Goal: Check status: Check status

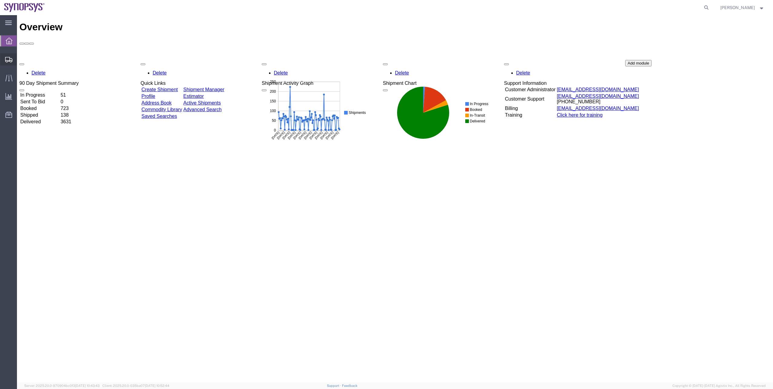
click at [0, 0] on span "Shipment Manager" at bounding box center [0, 0] width 0 height 0
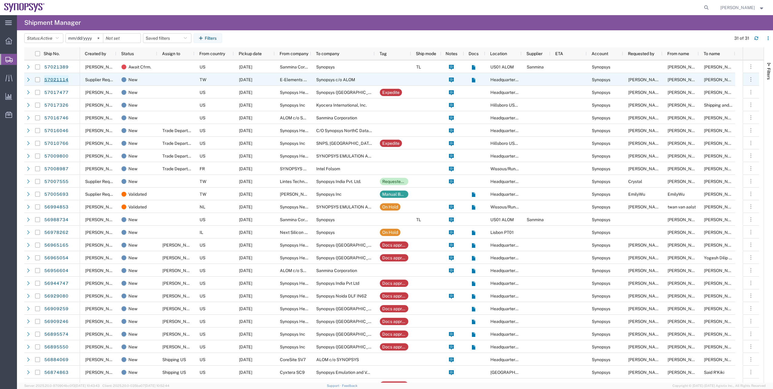
click at [64, 80] on link "57021114" at bounding box center [56, 80] width 25 height 10
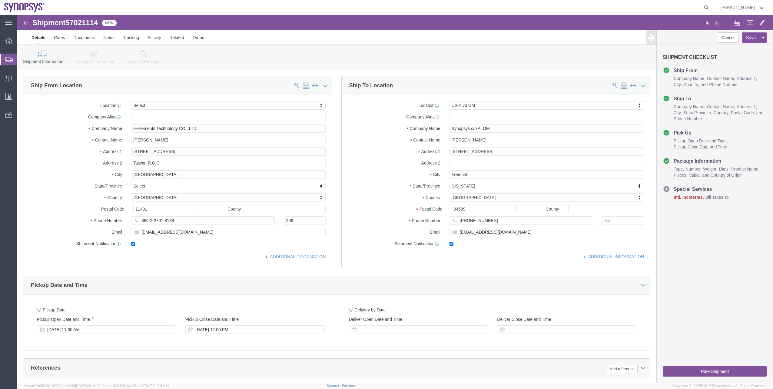
select select
select select "65511"
click link "Package Information"
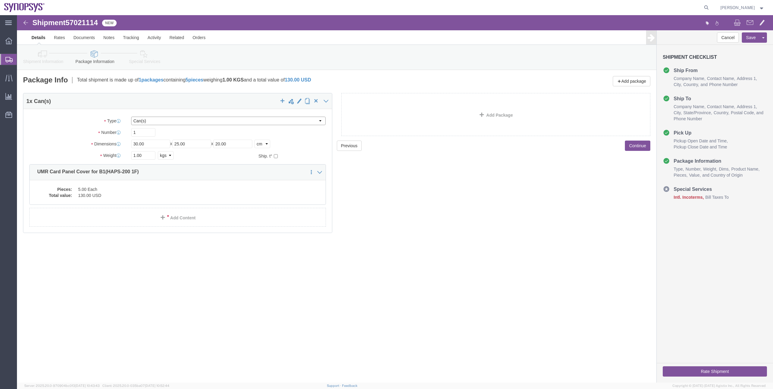
click select "Select Bale(s) Basket(s) Bolt(s) Bottle(s) Buckets Bulk Bundle(s) Can(s) Cardbo…"
select select "YRPK"
click select "Select Bale(s) Basket(s) Bolt(s) Bottle(s) Buckets Bulk Bundle(s) Can(s) Cardbo…"
click div "Pieces: 5.00 Each Total value: 130.00 USD"
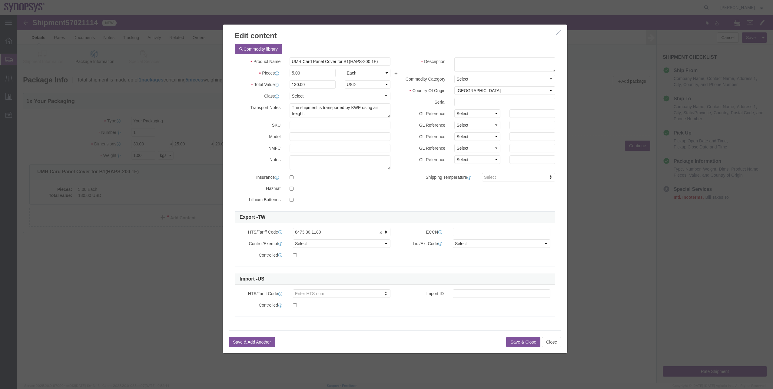
click button "button"
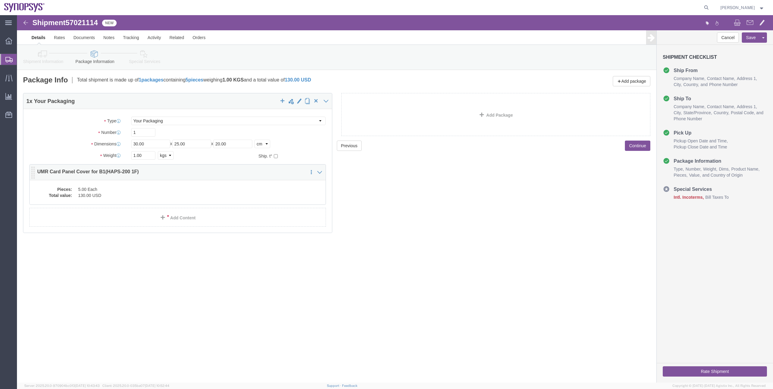
click dd "5.00 Each"
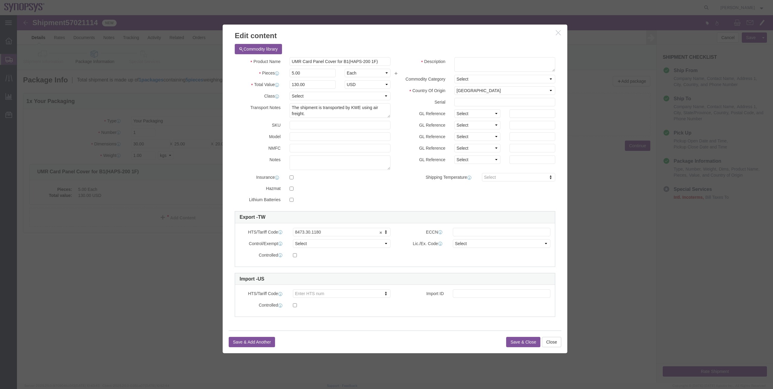
click icon "button"
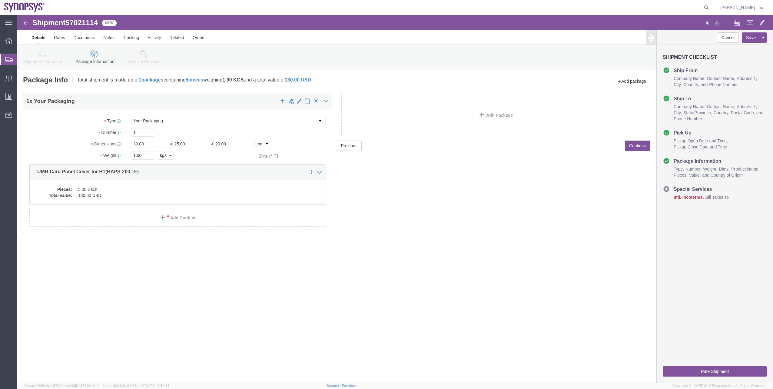
click icon
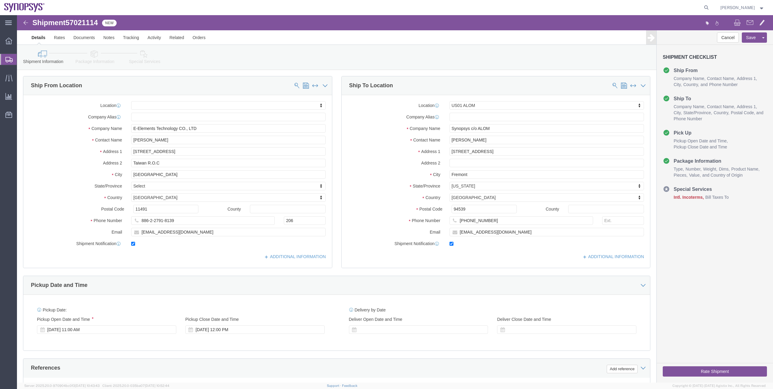
scroll to position [30, 0]
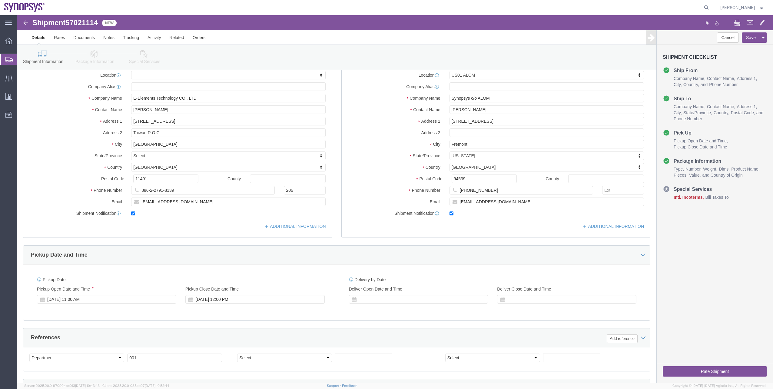
click icon
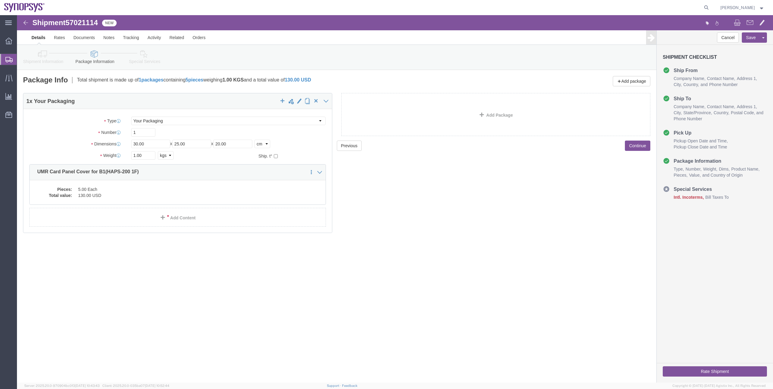
click link "Special Services"
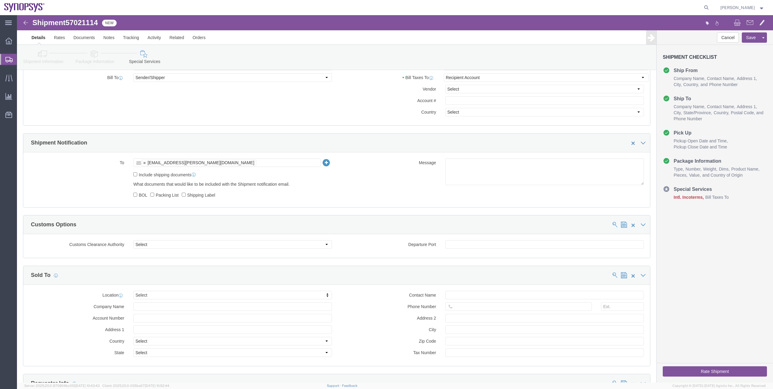
scroll to position [273, 0]
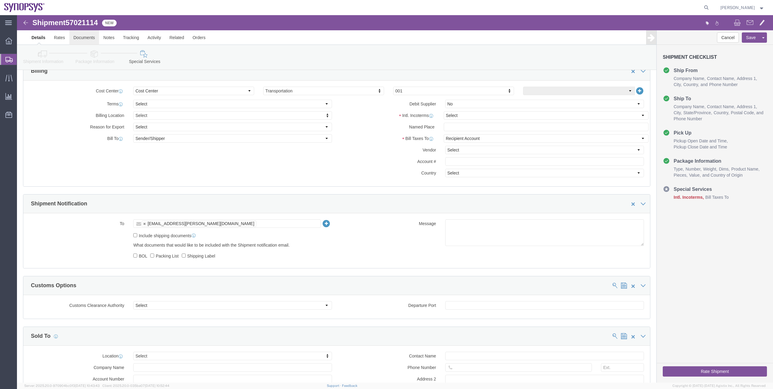
click link "Documents"
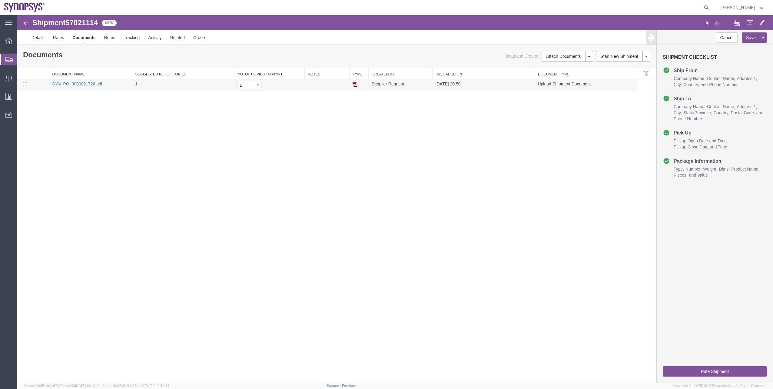
click at [90, 85] on link "SYN_PO_3000021726.pdf" at bounding box center [77, 83] width 50 height 5
click at [35, 41] on link "Details" at bounding box center [38, 37] width 22 height 15
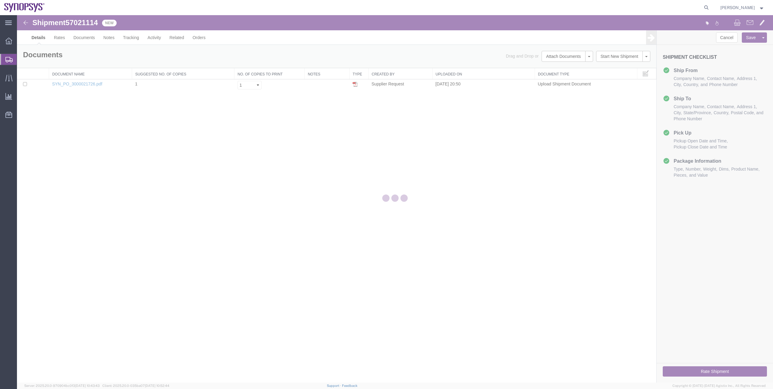
select select "65511"
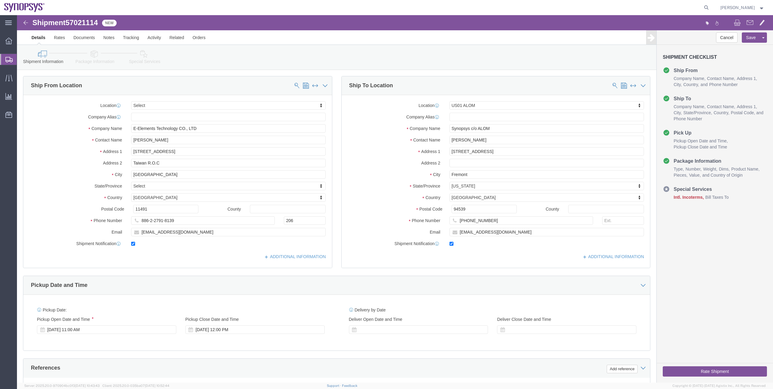
click icon
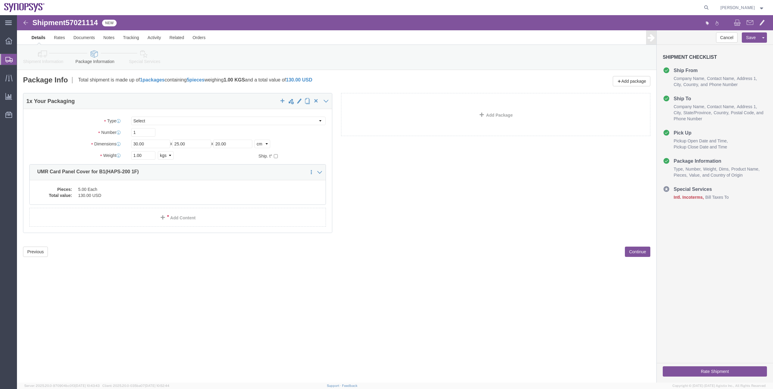
click icon
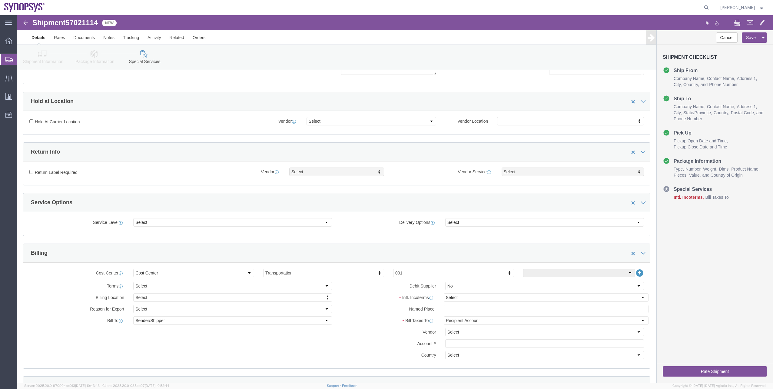
scroll to position [91, 0]
click select "Select Carriage Insurance Paid Carriage Paid To Cost and Freight Cost Insurance…"
select select "EXW"
click select "Select Carriage Insurance Paid Carriage Paid To Cost and Freight Cost Insurance…"
select select "RCPN"
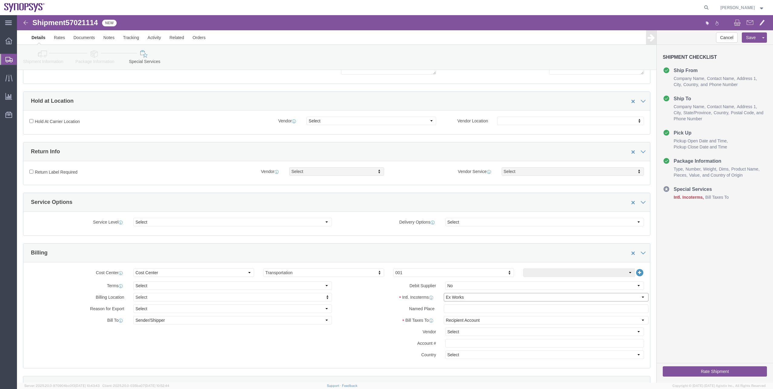
type input "Synopsys c/o ALOM"
type input "[STREET_ADDRESS]"
select select "US"
select select "CA"
type input "[PHONE_NUMBER]"
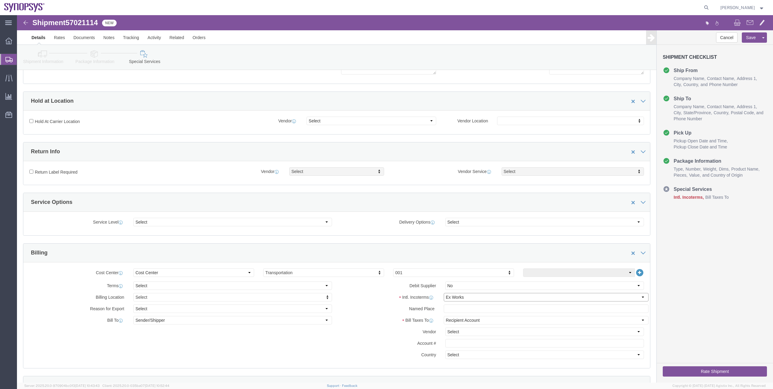
type input "[PERSON_NAME]"
type input "Fremont"
type input "94539"
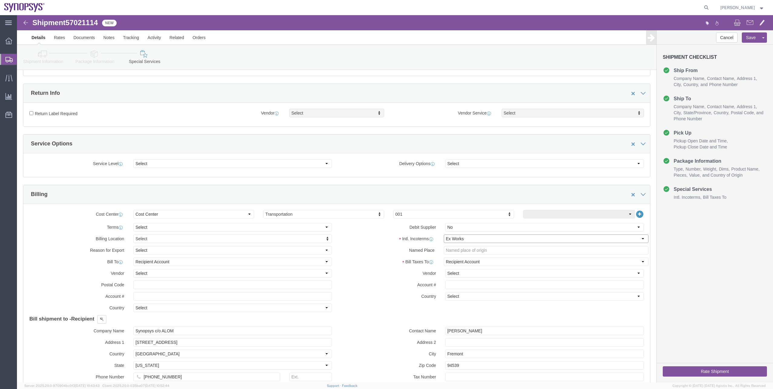
scroll to position [151, 0]
click button "Rate Shipment"
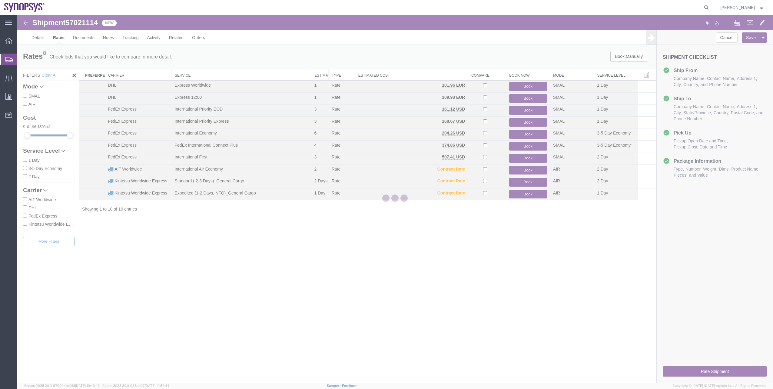
scroll to position [0, 0]
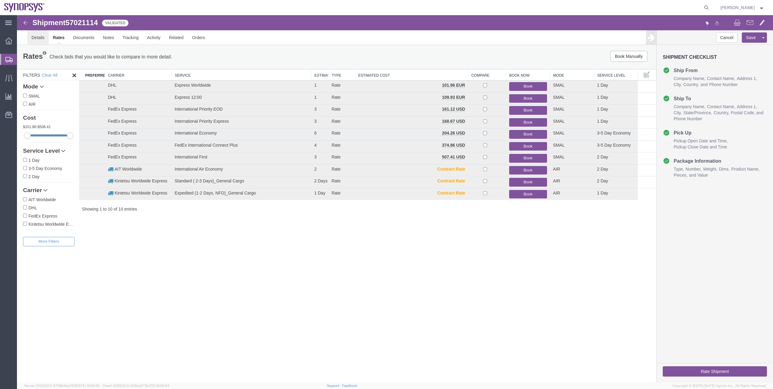
click at [40, 37] on link "Details" at bounding box center [38, 37] width 22 height 15
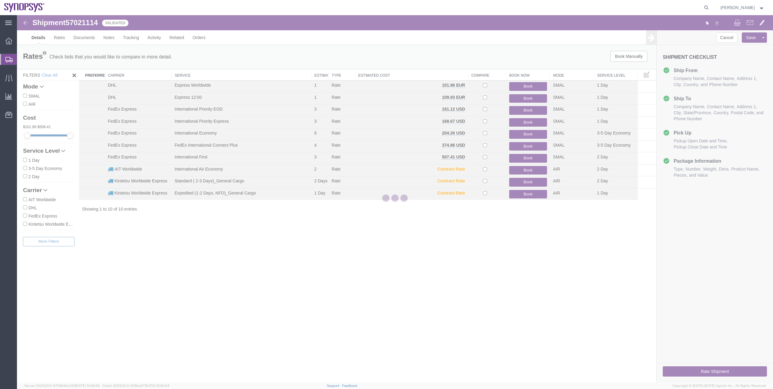
select select "65511"
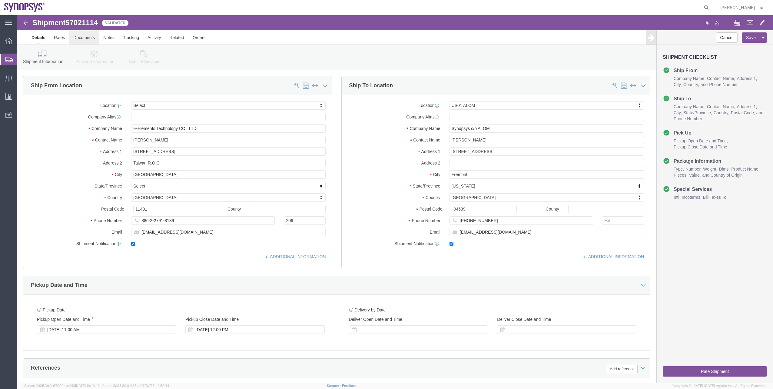
click link "Documents"
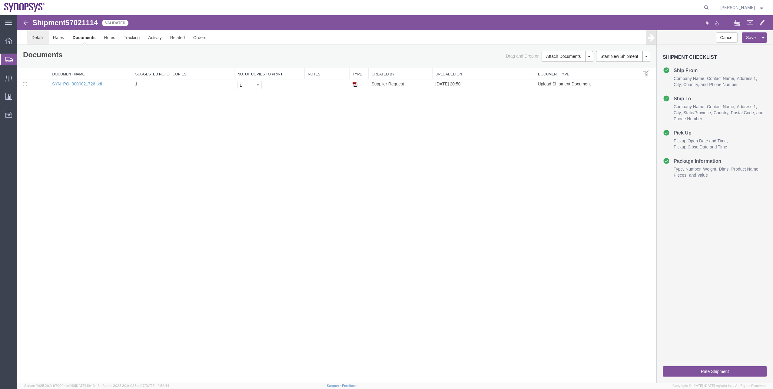
click at [43, 44] on link "Details" at bounding box center [38, 37] width 22 height 15
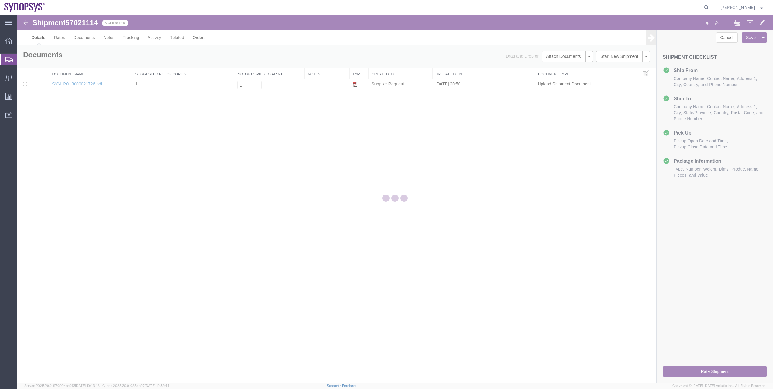
select select "65511"
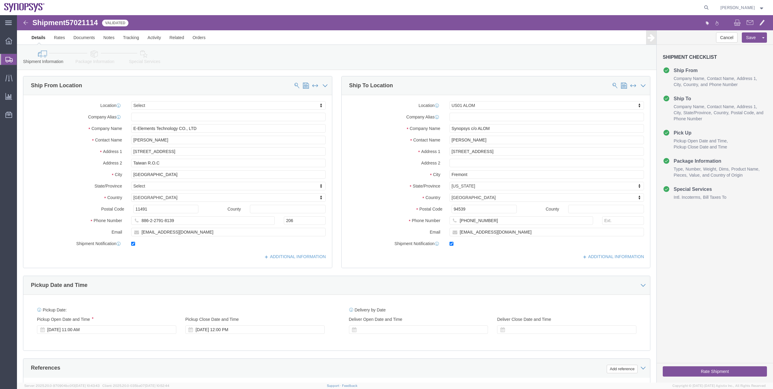
click icon
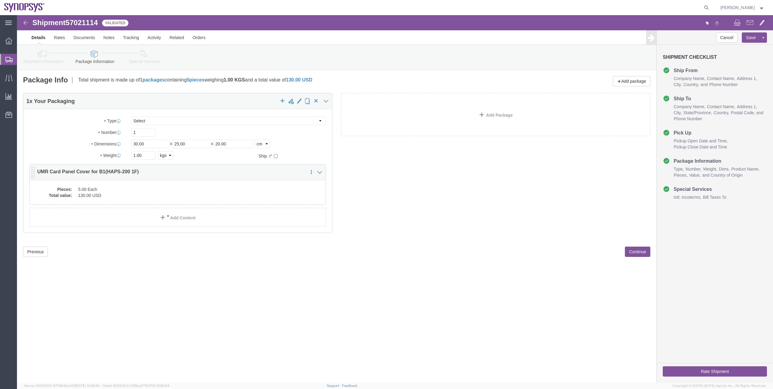
click dd "5.00 Each"
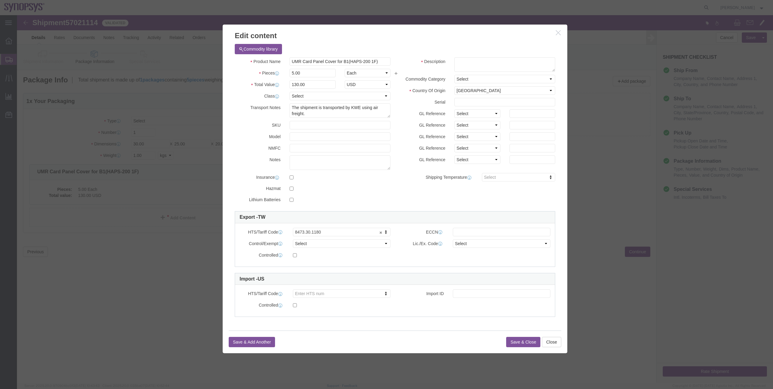
click button "button"
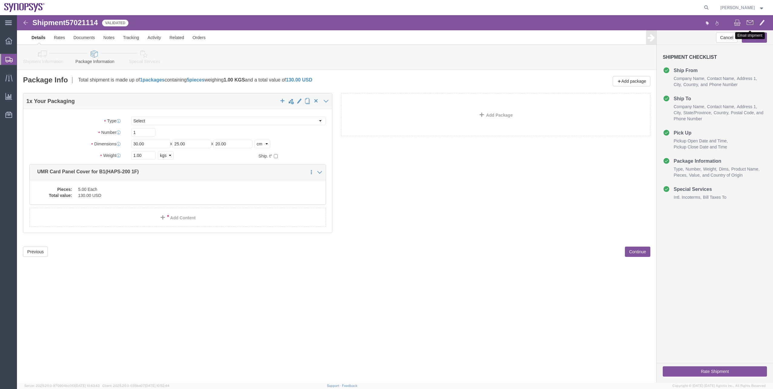
click button
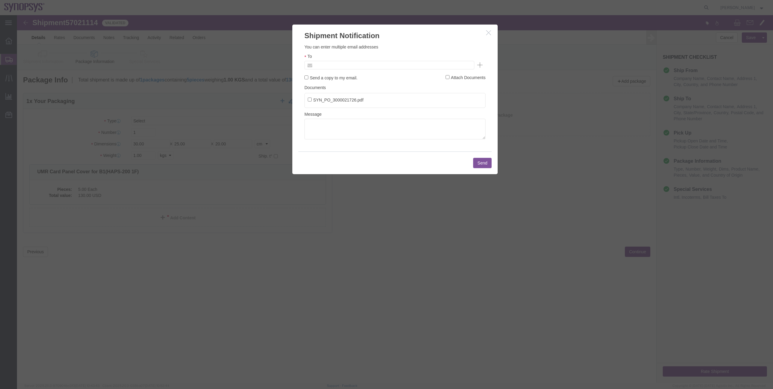
click input "text"
type input "rvarela@synopsys.com"
click button "Send"
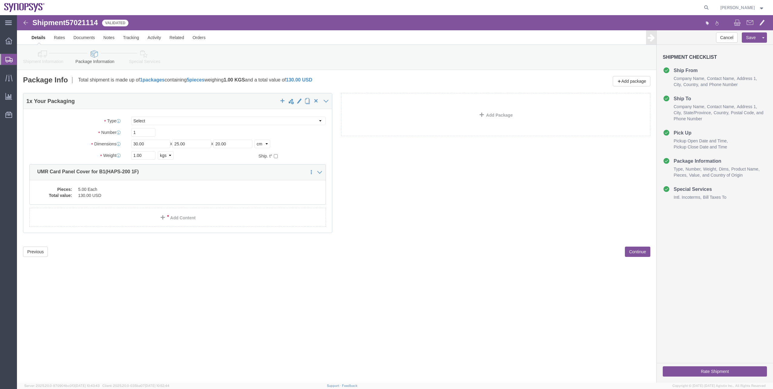
click at [0, 0] on span "Shipment Manager" at bounding box center [0, 0] width 0 height 0
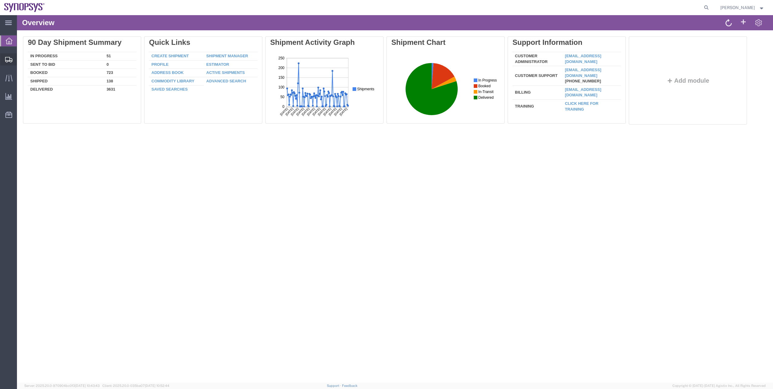
click at [0, 0] on span "Shipment Manager" at bounding box center [0, 0] width 0 height 0
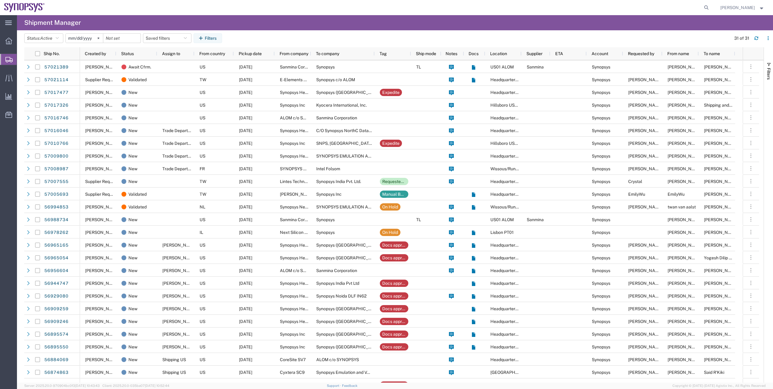
click at [256, 29] on agx-page-header "Shipment Manager" at bounding box center [395, 22] width 756 height 15
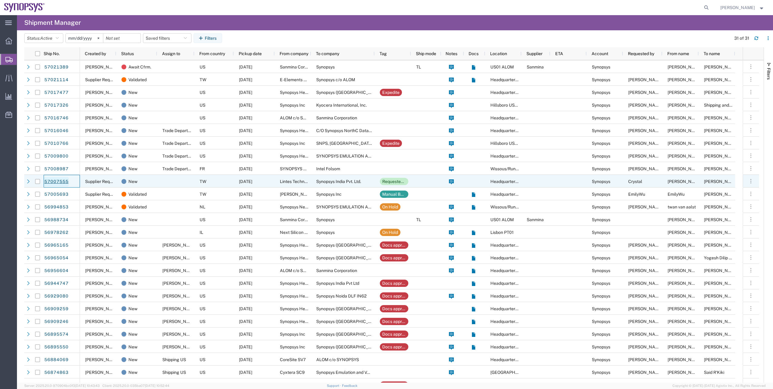
click at [57, 181] on link "57007555" at bounding box center [56, 182] width 25 height 10
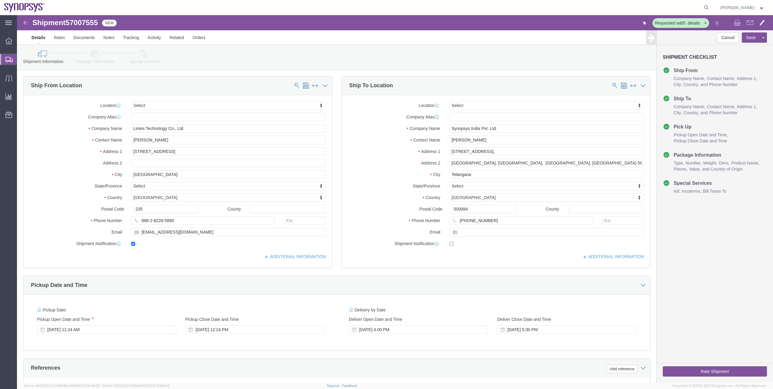
select select
click link "Documents"
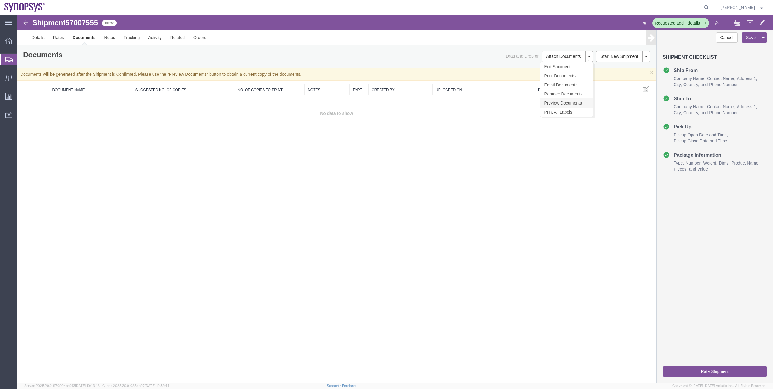
click at [580, 102] on link "Preview Documents" at bounding box center [566, 102] width 52 height 9
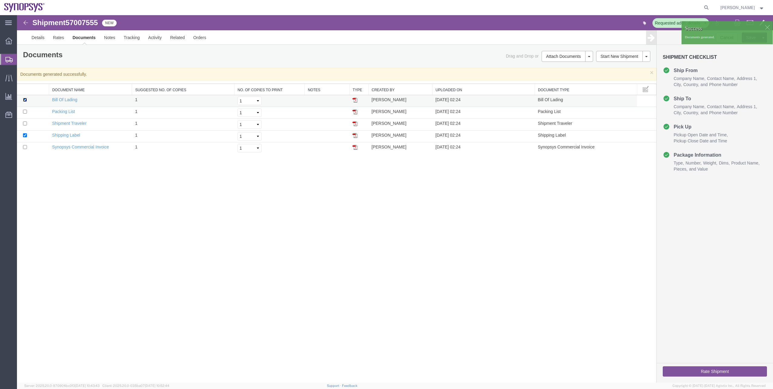
click at [26, 99] on input "checkbox" at bounding box center [25, 100] width 4 height 4
checkbox input "false"
click at [24, 137] on td at bounding box center [33, 137] width 32 height 12
click at [24, 136] on input "checkbox" at bounding box center [25, 135] width 4 height 4
checkbox input "false"
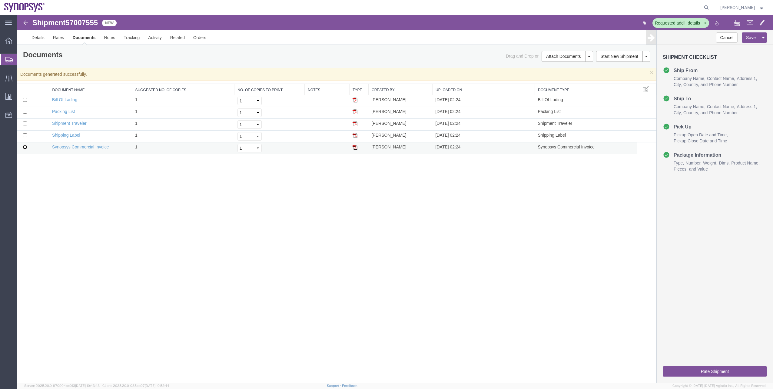
click at [26, 146] on input "checkbox" at bounding box center [25, 147] width 4 height 4
checkbox input "true"
click at [25, 111] on input "checkbox" at bounding box center [25, 112] width 4 height 4
checkbox input "true"
click at [750, 22] on span at bounding box center [750, 22] width 7 height 7
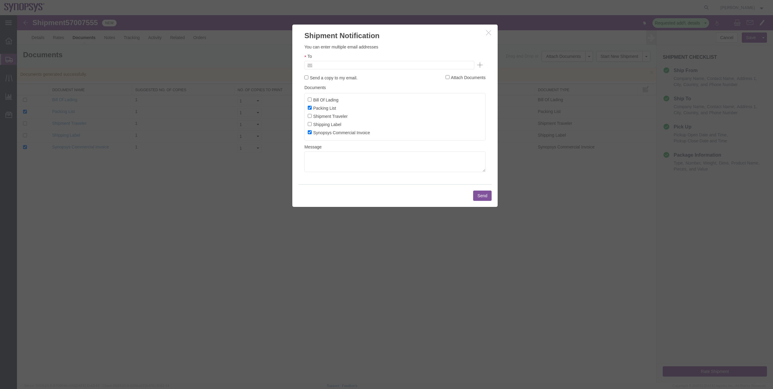
click at [357, 68] on input "text" at bounding box center [348, 65] width 71 height 8
type input "rvarela@synopsys.com"
click at [483, 194] on button "Send" at bounding box center [482, 196] width 18 height 10
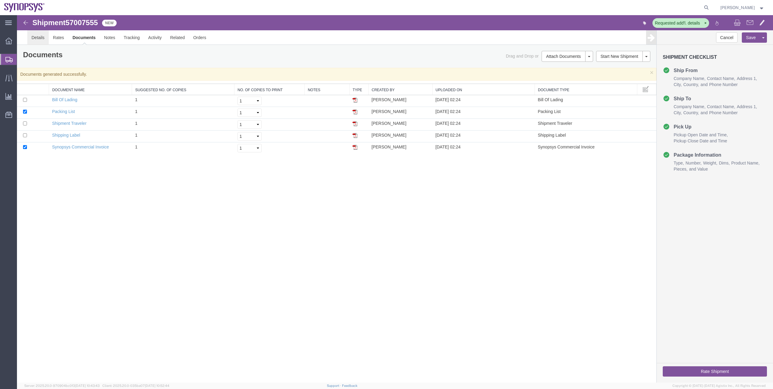
click at [29, 38] on link "Details" at bounding box center [38, 37] width 22 height 15
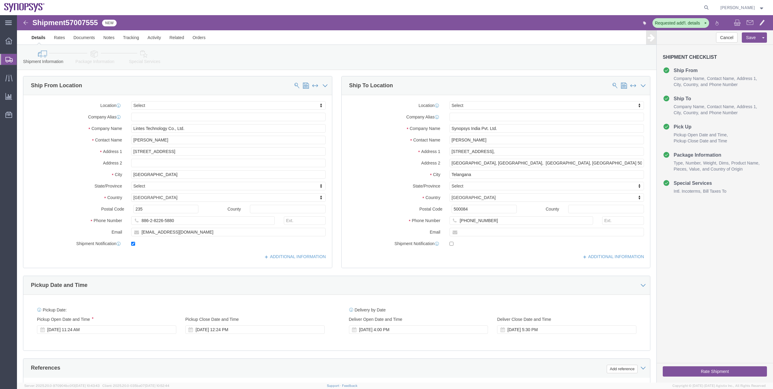
click at [0, 0] on span "Shipment Manager" at bounding box center [0, 0] width 0 height 0
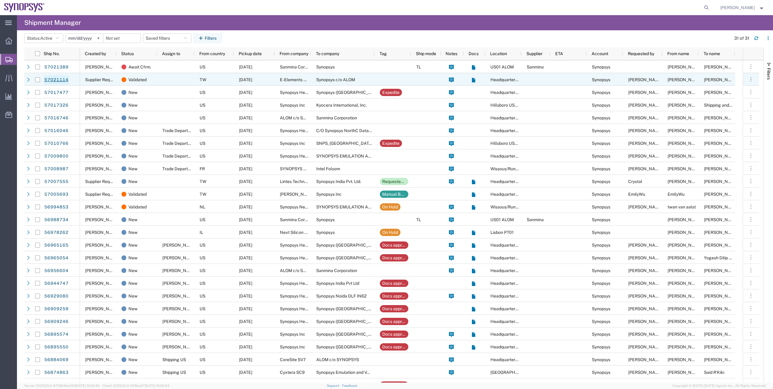
click at [65, 78] on link "57021114" at bounding box center [56, 80] width 25 height 10
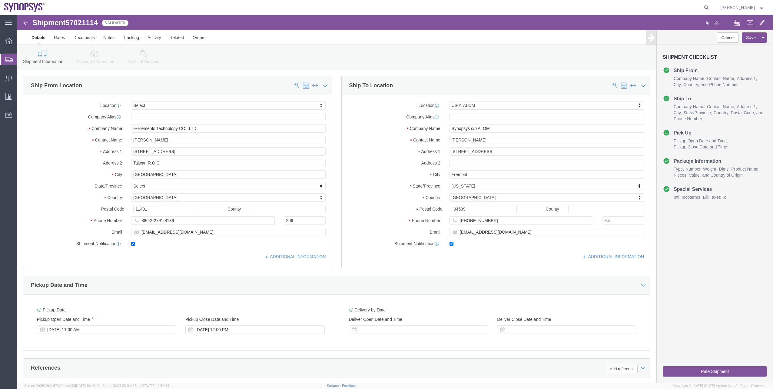
select select
select select "65511"
click link "Special Services"
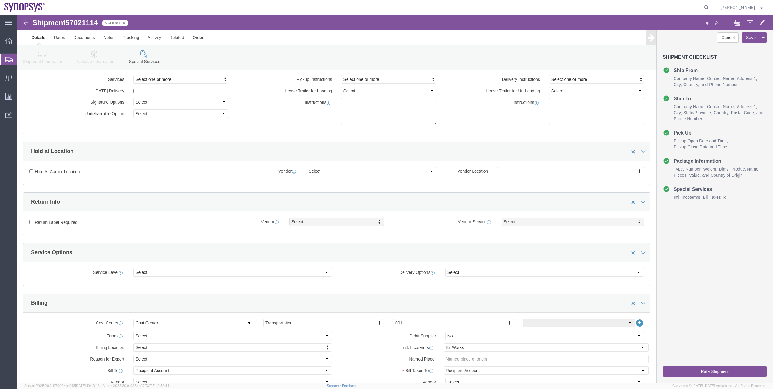
scroll to position [91, 0]
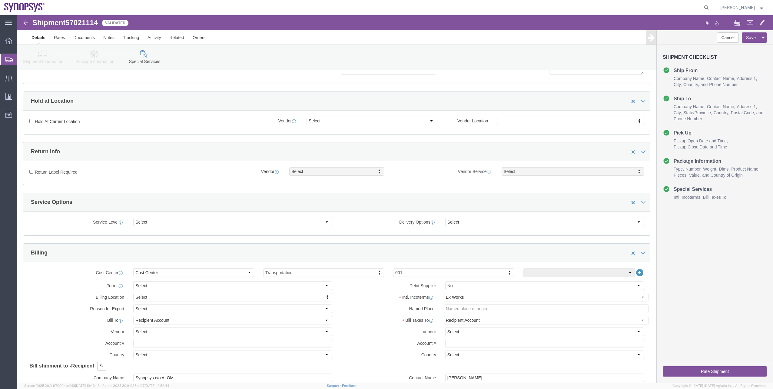
click icon
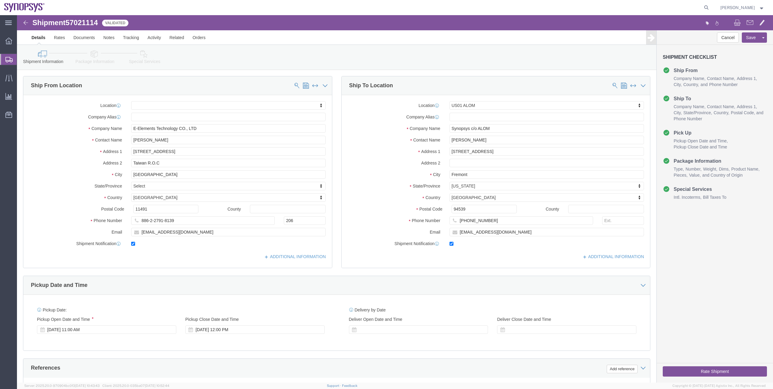
click li "Package Information"
click icon
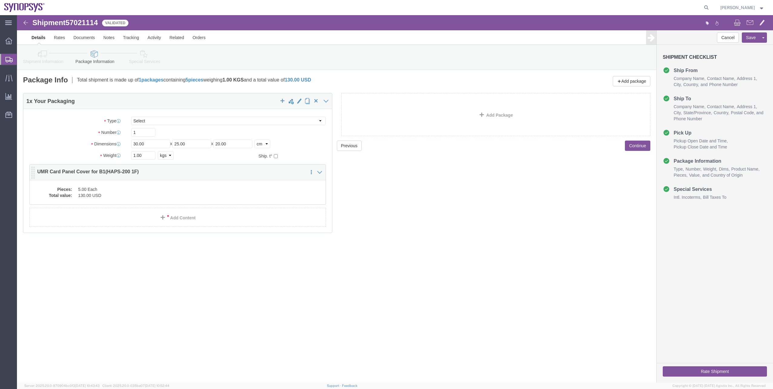
click dd "130.00 USD"
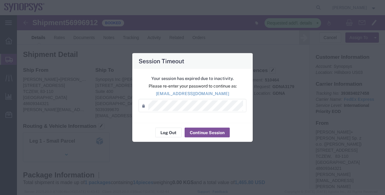
scroll to position [256, 0]
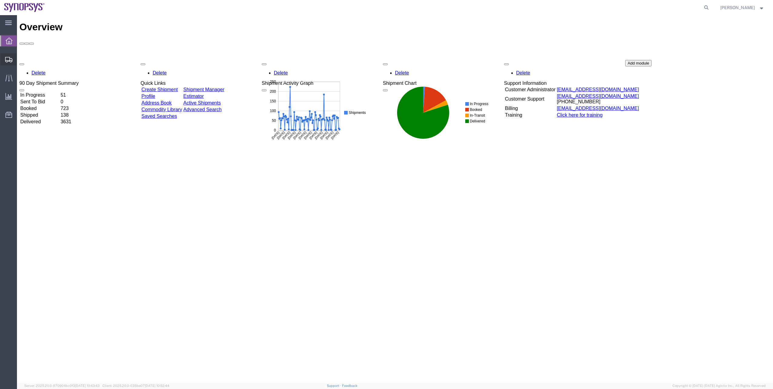
click at [0, 0] on span "Shipment Manager" at bounding box center [0, 0] width 0 height 0
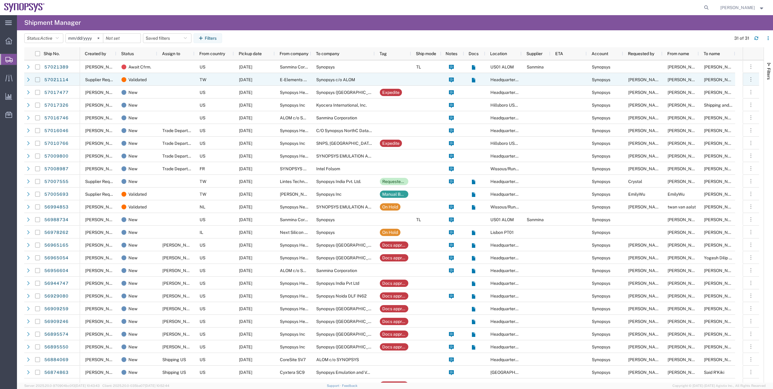
click at [38, 78] on input "Press Space to toggle row selection (unchecked)" at bounding box center [37, 79] width 5 height 5
checkbox input "true"
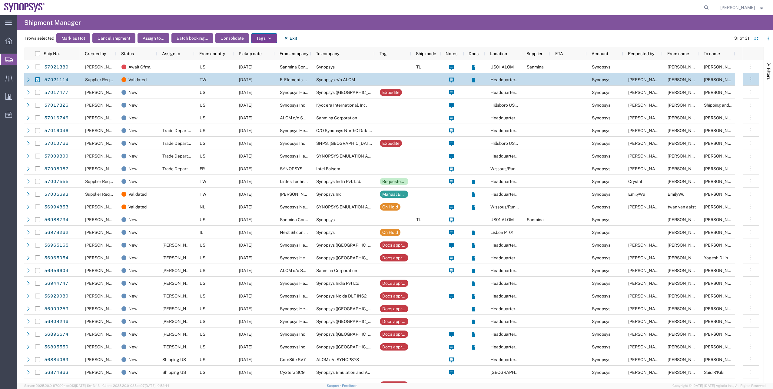
click at [269, 38] on icon "button" at bounding box center [270, 38] width 4 height 4
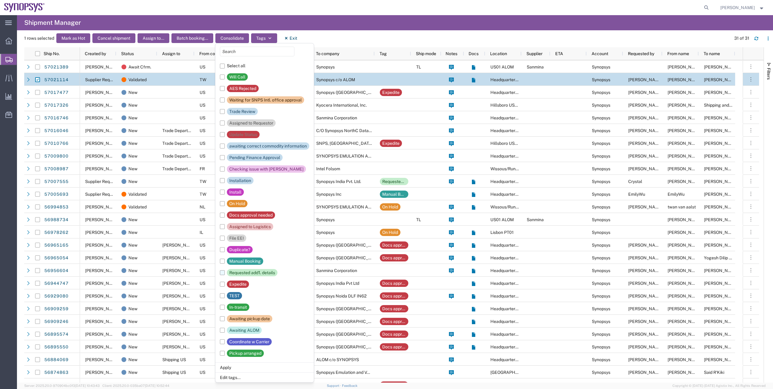
click at [253, 270] on div "Requested add'l. details" at bounding box center [252, 272] width 46 height 7
click at [0, 0] on input "Requested add'l. details" at bounding box center [0, 0] width 0 height 0
click at [229, 366] on li "Apply" at bounding box center [264, 367] width 98 height 10
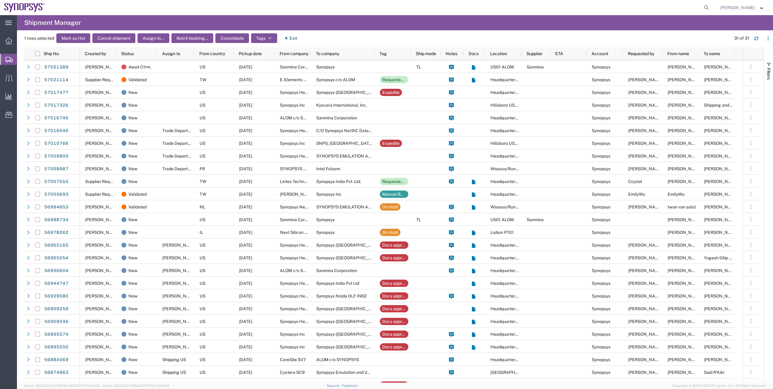
click at [83, 25] on div "Shipment Manager" at bounding box center [54, 22] width 61 height 15
click at [298, 37] on button "Exit" at bounding box center [290, 38] width 23 height 10
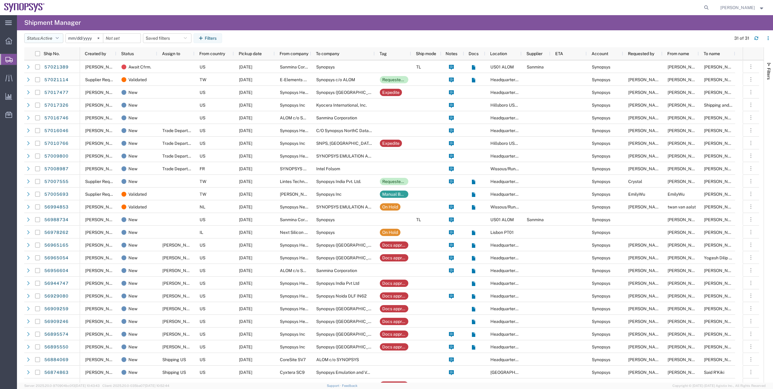
click at [58, 39] on icon "button" at bounding box center [57, 38] width 3 height 4
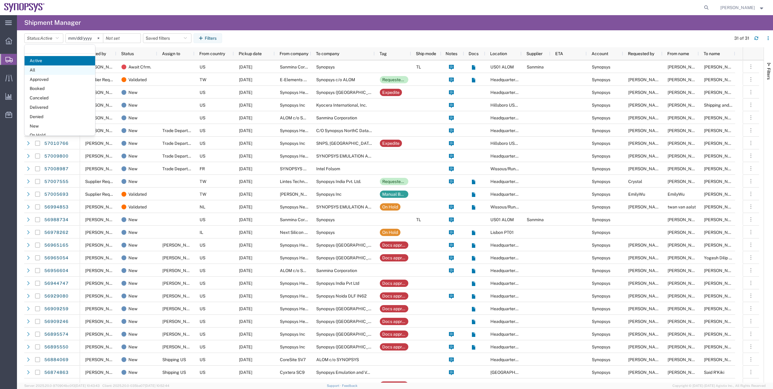
click at [58, 71] on span "All" at bounding box center [60, 69] width 71 height 9
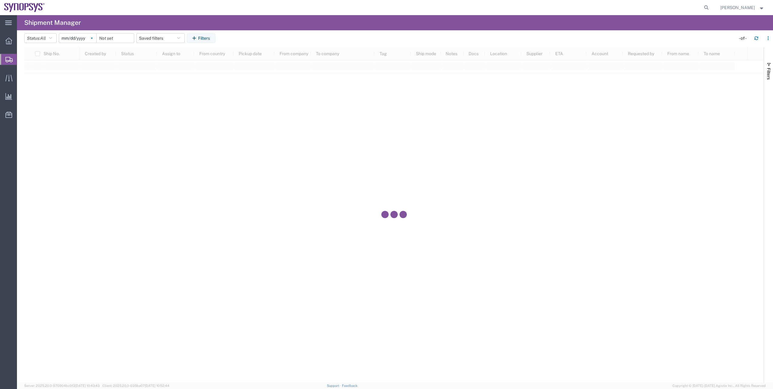
click at [93, 35] on svg-icon at bounding box center [91, 38] width 9 height 9
click at [195, 35] on button "Filters" at bounding box center [201, 38] width 28 height 10
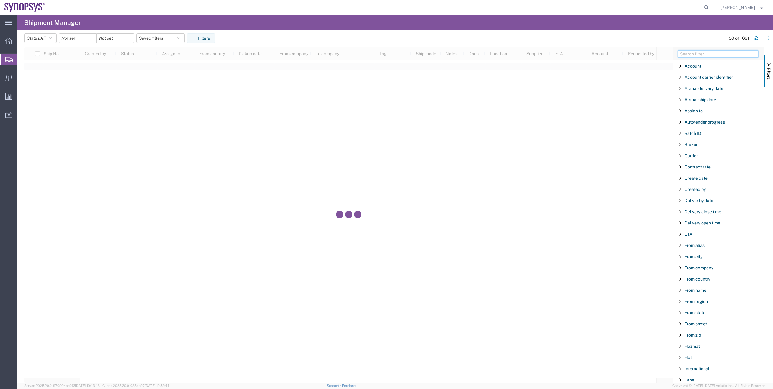
click at [720, 55] on input "Filter Columns Input" at bounding box center [718, 53] width 81 height 7
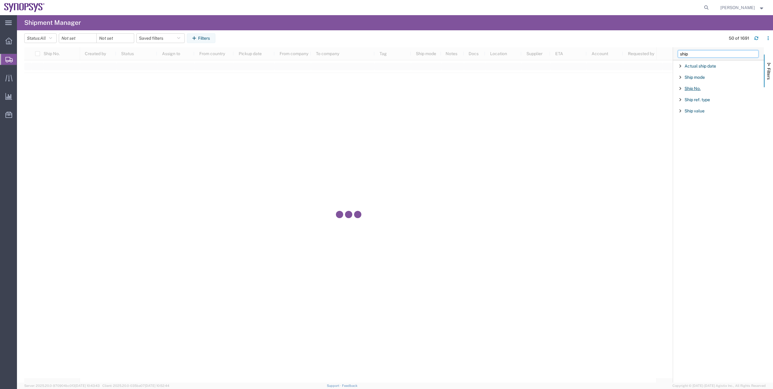
type input "ship"
click at [690, 89] on span "Ship No." at bounding box center [693, 88] width 16 height 5
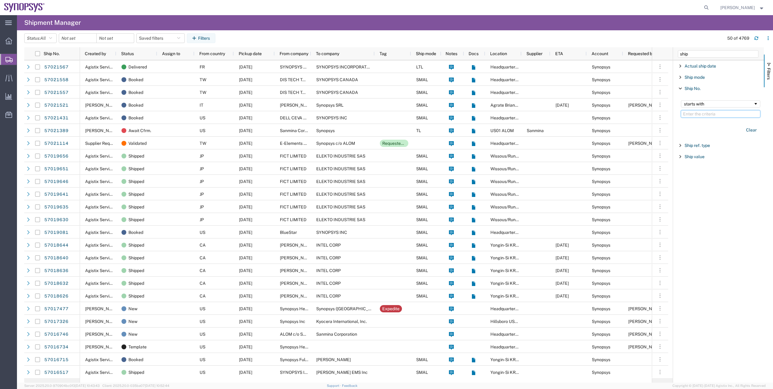
click at [700, 116] on input "Filter Value" at bounding box center [720, 113] width 79 height 7
paste input "57007640"
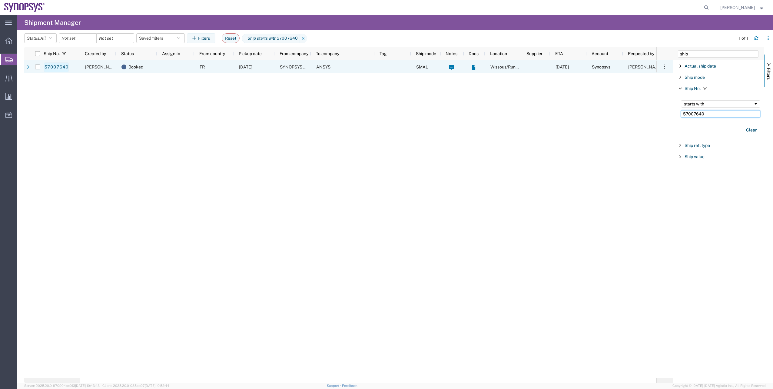
type input "57007640"
click at [61, 68] on link "57007640" at bounding box center [56, 67] width 25 height 10
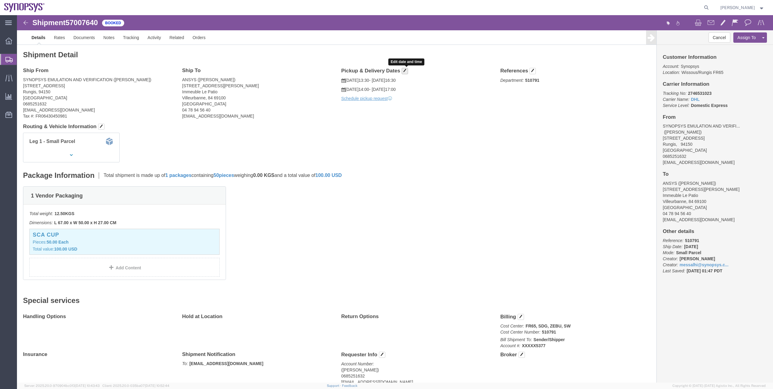
click span "button"
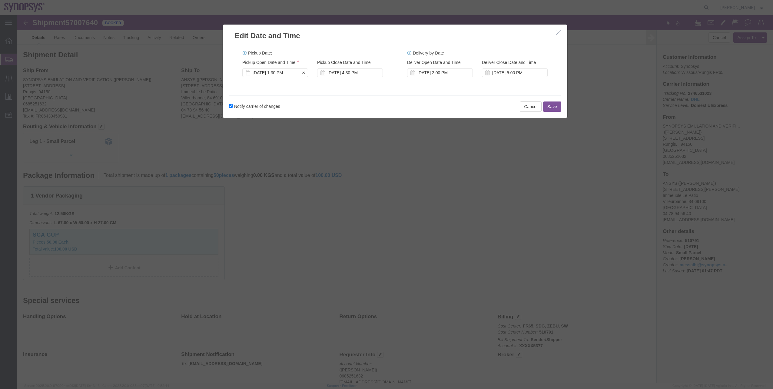
click div "Oct 02 2025 1:30 PM"
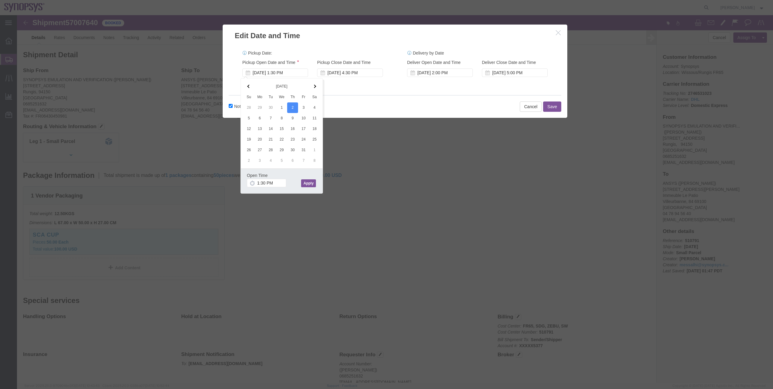
click div "Pickup Date: Pickup Start Date Pickup Start Time Pickup Open Date and Time Oct …"
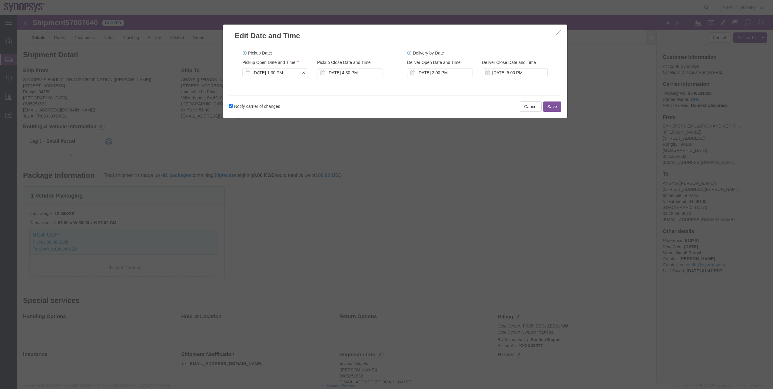
click div "Oct 02 2025 1:30 PM"
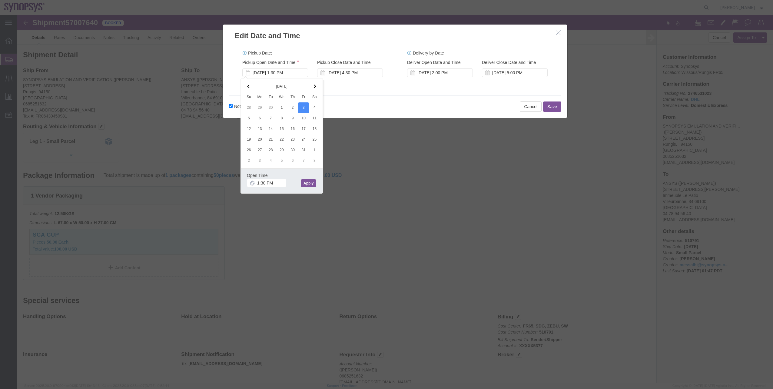
click button "Apply"
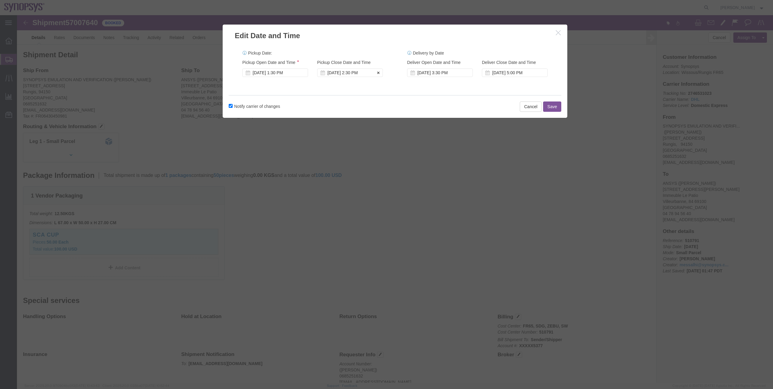
click div "Oct 03 2025 2:30 PM"
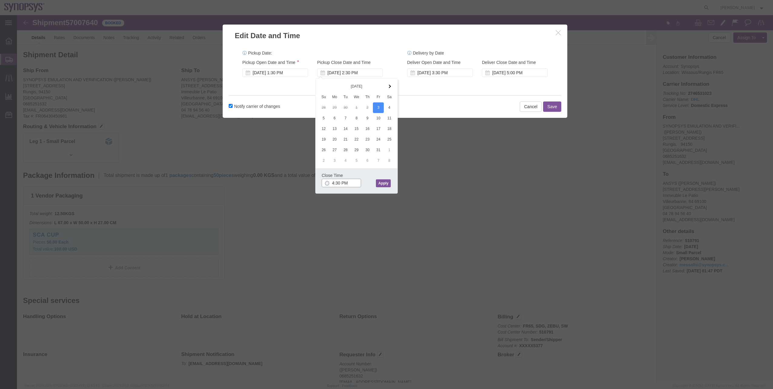
type input "4:30 PM"
click button "Apply"
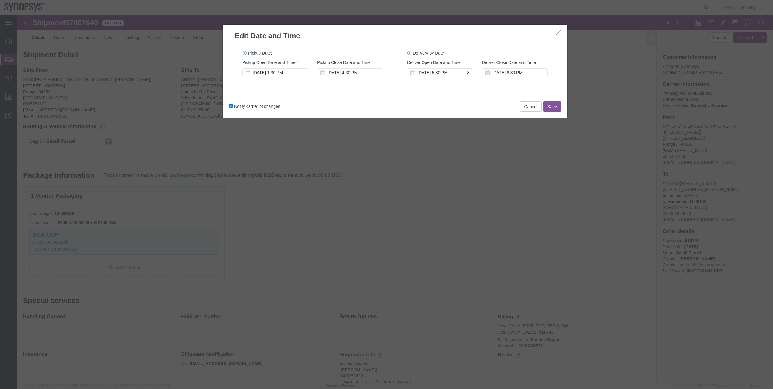
click icon
click button
click button "Save"
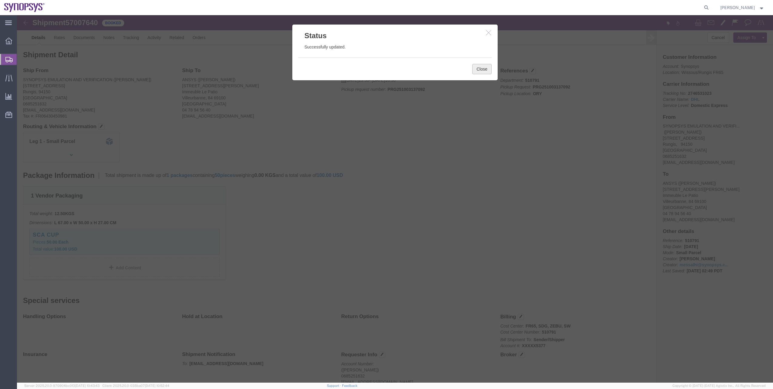
click button "Close"
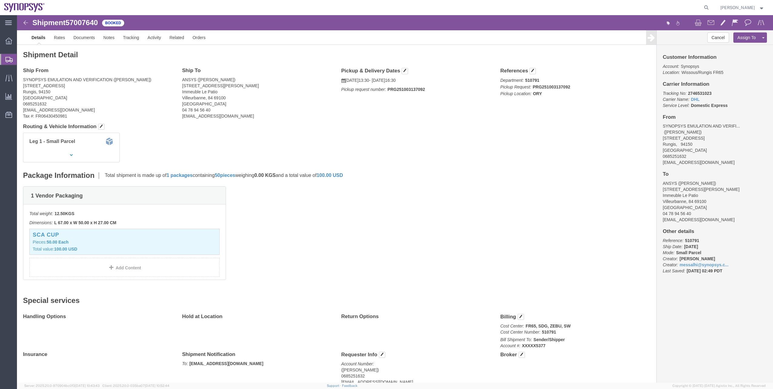
click at [0, 0] on span "Shipment Manager" at bounding box center [0, 0] width 0 height 0
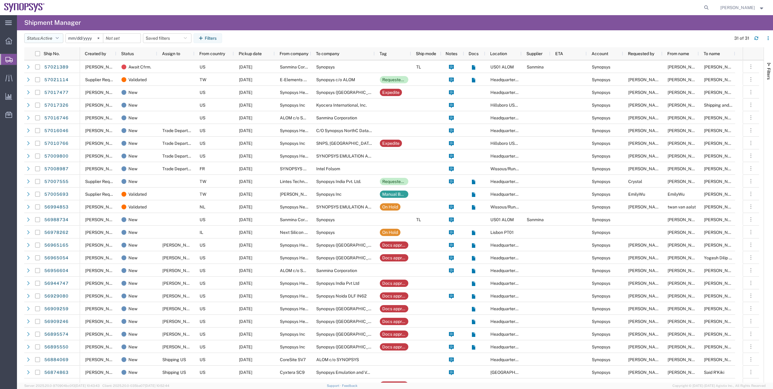
click at [49, 38] on span "Active" at bounding box center [46, 38] width 12 height 5
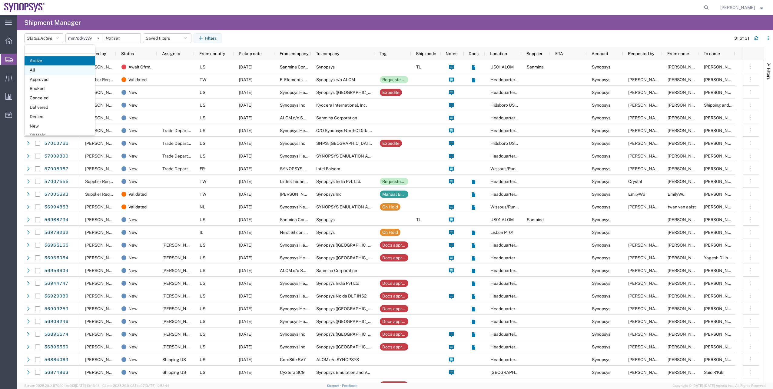
click at [60, 71] on span "All" at bounding box center [60, 69] width 71 height 9
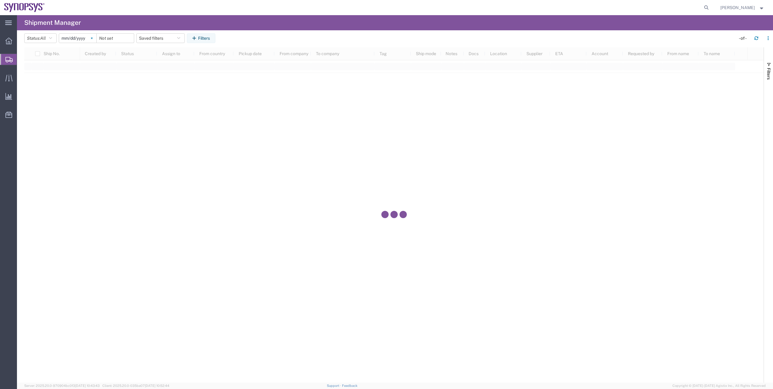
click at [96, 38] on svg-icon at bounding box center [91, 38] width 9 height 9
click at [207, 42] on button "Filters" at bounding box center [201, 38] width 28 height 10
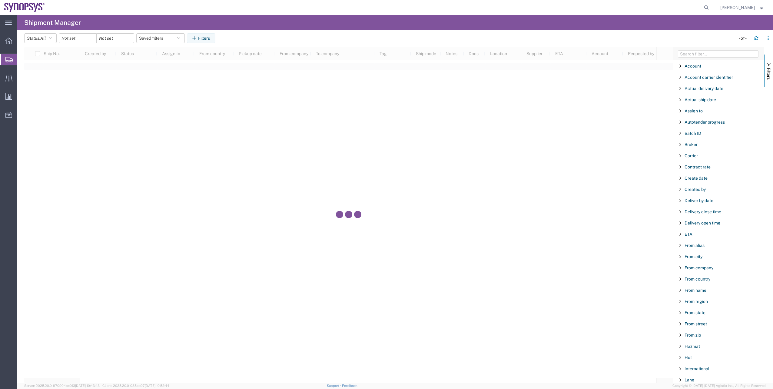
click at [746, 49] on div at bounding box center [718, 53] width 91 height 13
click at [742, 51] on input "Filter Columns Input" at bounding box center [718, 53] width 81 height 7
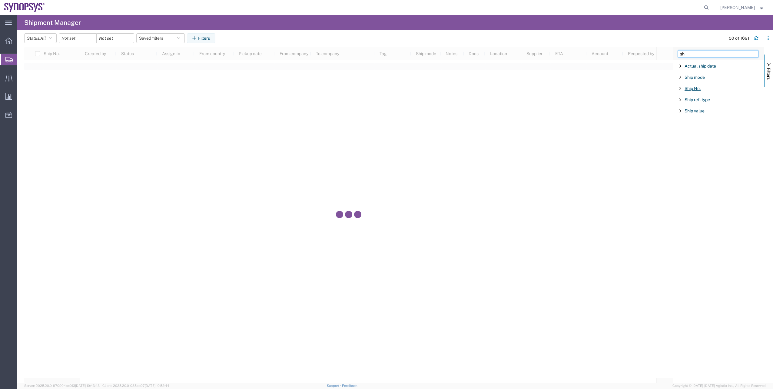
type input "sh"
click at [696, 87] on span "Ship No." at bounding box center [693, 88] width 16 height 5
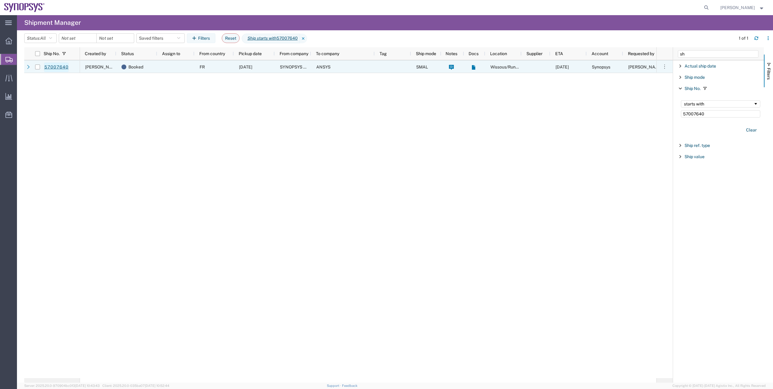
type input "57007640"
click at [64, 67] on link "57007640" at bounding box center [56, 67] width 25 height 10
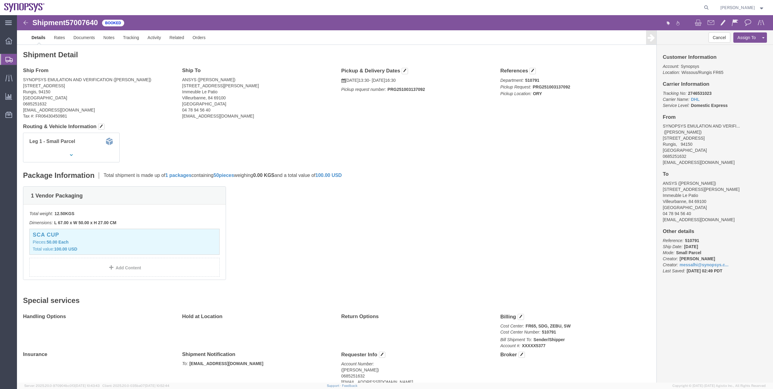
click img
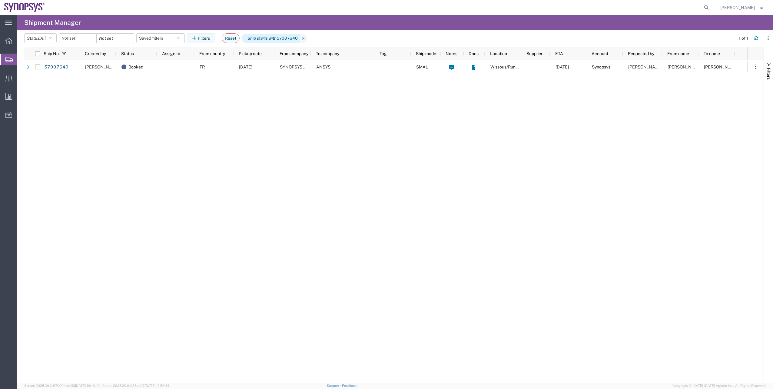
click at [289, 38] on span "Ship starts with 57007640" at bounding box center [271, 39] width 58 height 10
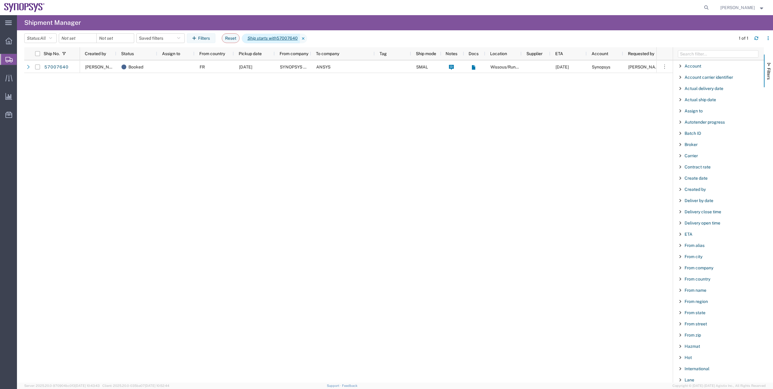
scroll to position [390, 0]
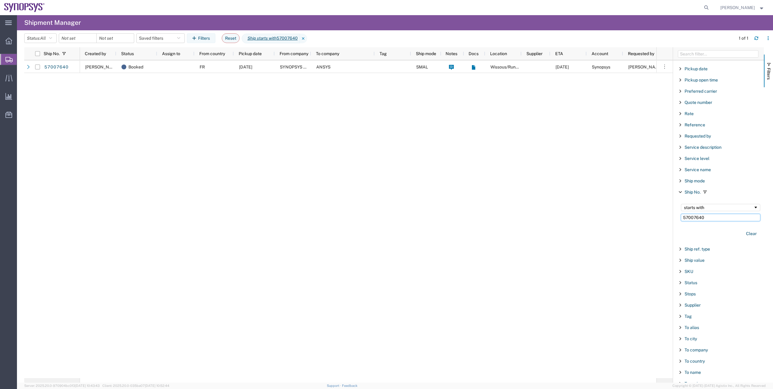
drag, startPoint x: 719, startPoint y: 215, endPoint x: 632, endPoint y: 218, distance: 87.0
click at [632, 218] on div "Ship No. Created by Status Assign to From country Pickup date From company To c…" at bounding box center [398, 214] width 749 height 335
paste input "26"
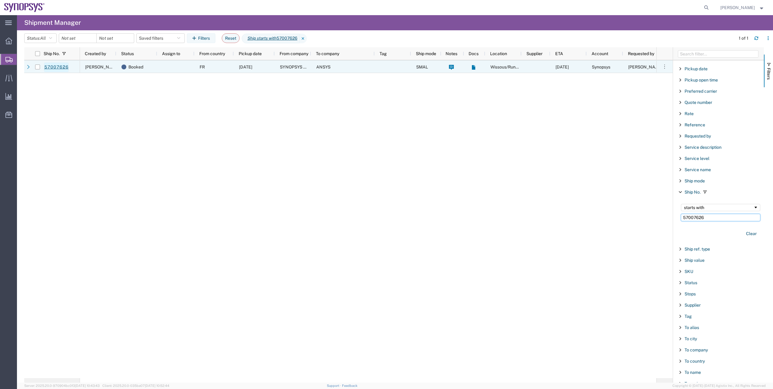
type input "57007626"
click at [50, 68] on link "57007626" at bounding box center [56, 67] width 25 height 10
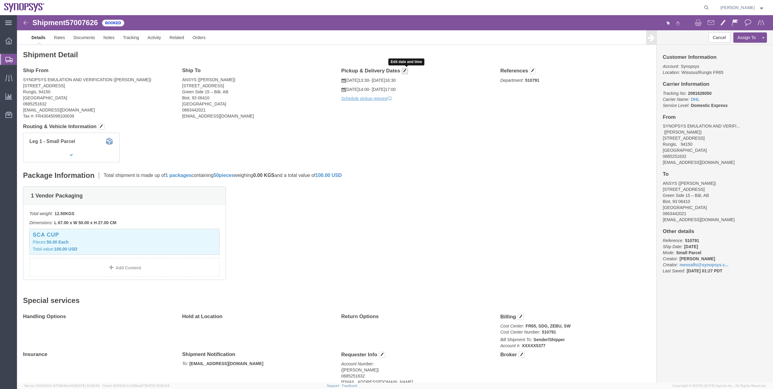
click button "button"
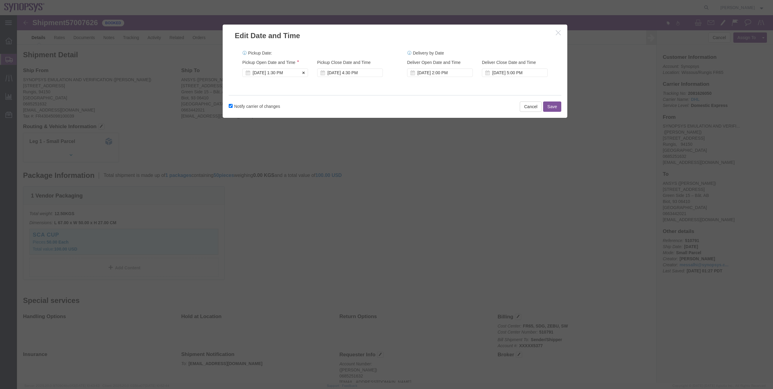
click div "Oct 02 2025 1:30 PM"
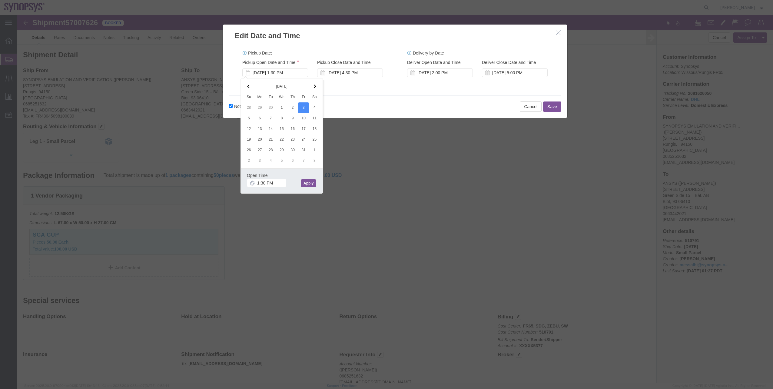
click button "Apply"
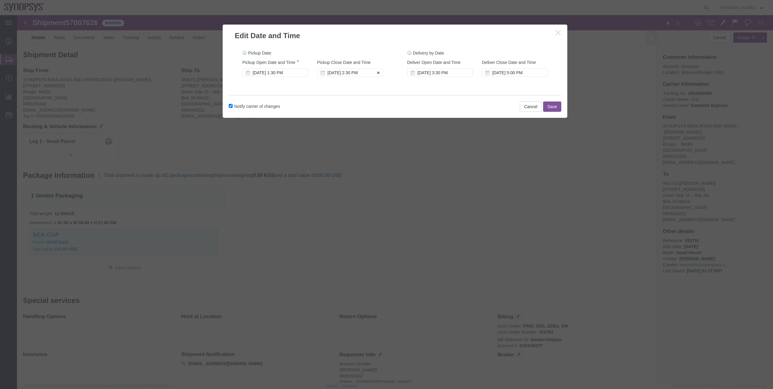
click div "Oct 03 2025 2:30 PM"
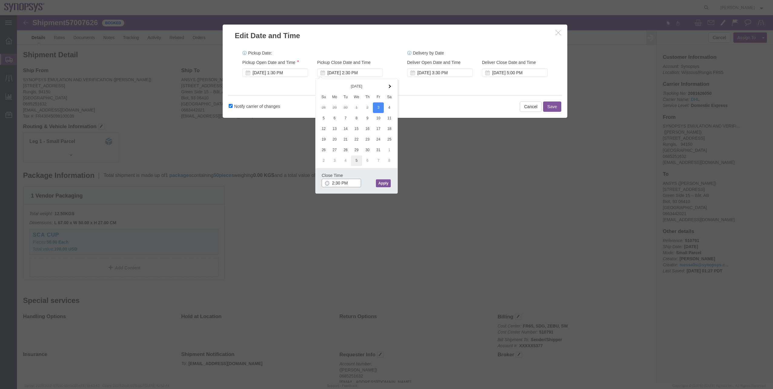
type input "4:30 PM"
click button "Apply"
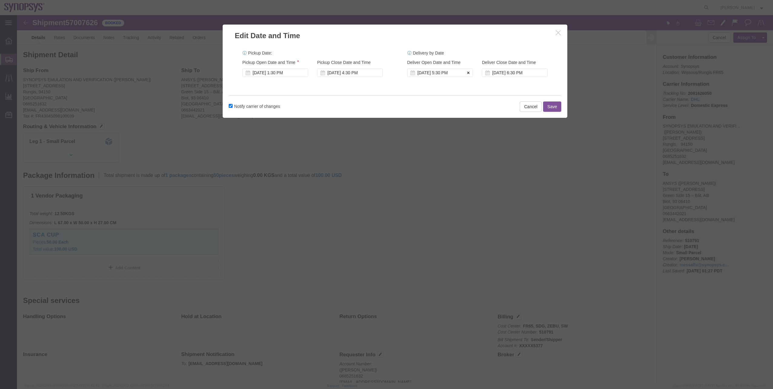
click button
click button "Save"
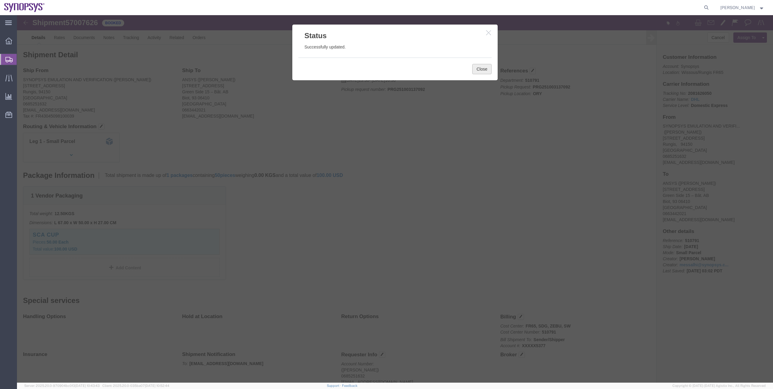
drag, startPoint x: 482, startPoint y: 71, endPoint x: 465, endPoint y: 56, distance: 22.7
click button "Close"
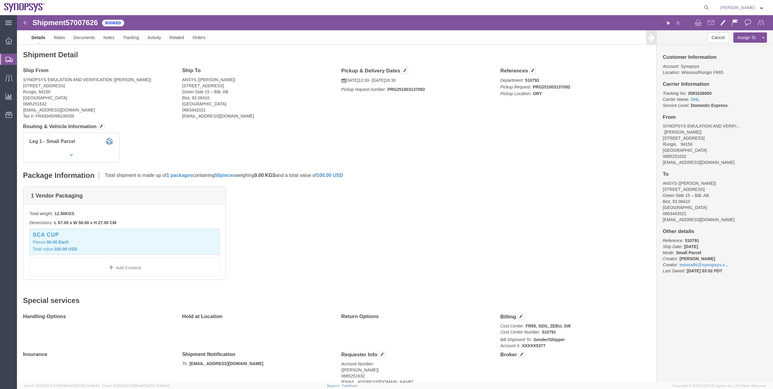
click img
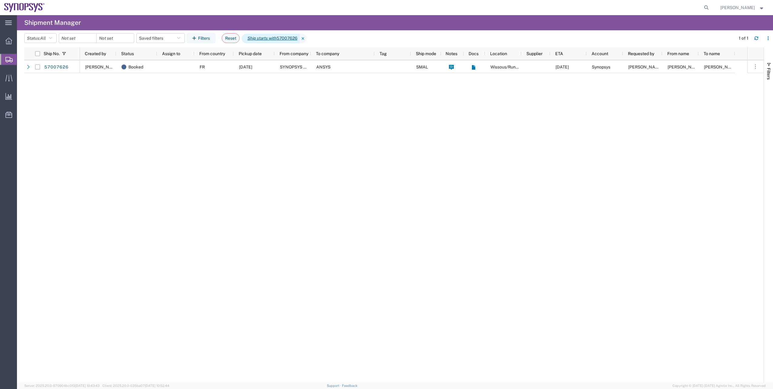
click at [284, 36] on span "Ship starts with 57007626" at bounding box center [271, 39] width 58 height 10
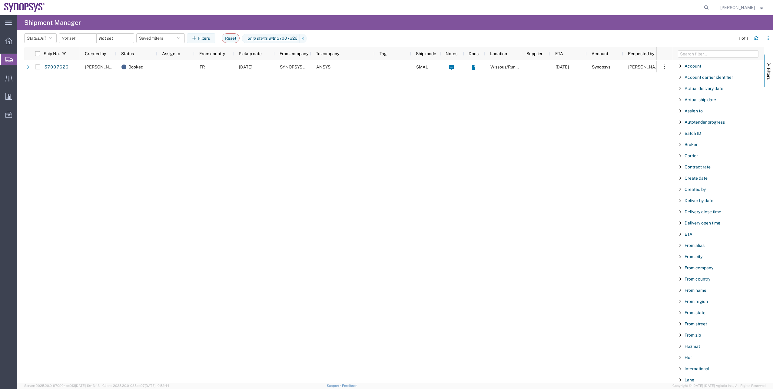
scroll to position [390, 0]
drag, startPoint x: 716, startPoint y: 221, endPoint x: 689, endPoint y: 217, distance: 28.0
click at [680, 219] on div "starts with 57007626" at bounding box center [720, 212] width 87 height 25
drag, startPoint x: 704, startPoint y: 216, endPoint x: 654, endPoint y: 215, distance: 49.4
click at [655, 215] on div "Ship No. Created by Status Assign to From country Pickup date From company To c…" at bounding box center [398, 214] width 749 height 335
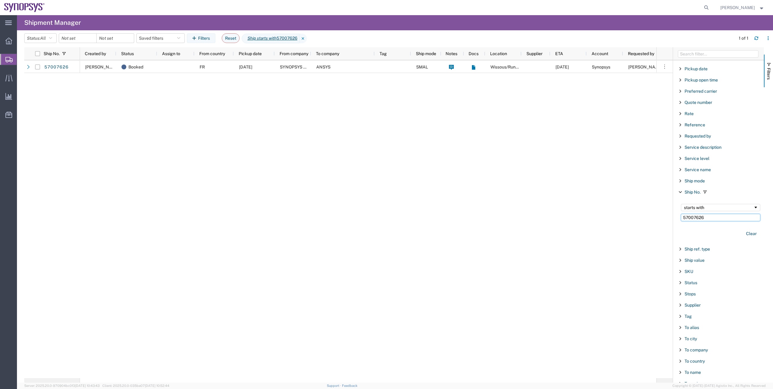
paste input "0"
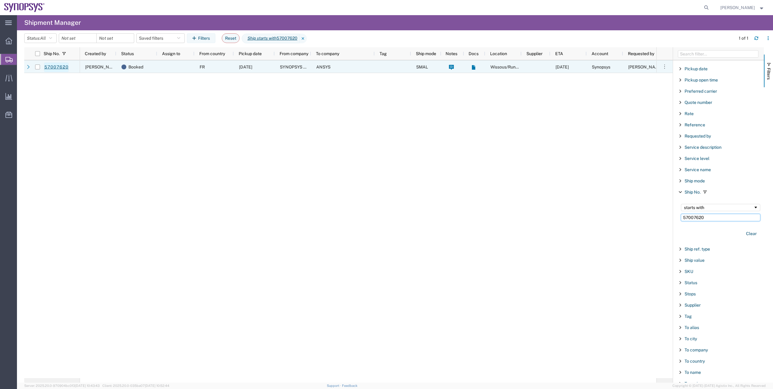
type input "57007620"
click at [54, 68] on link "57007620" at bounding box center [56, 67] width 25 height 10
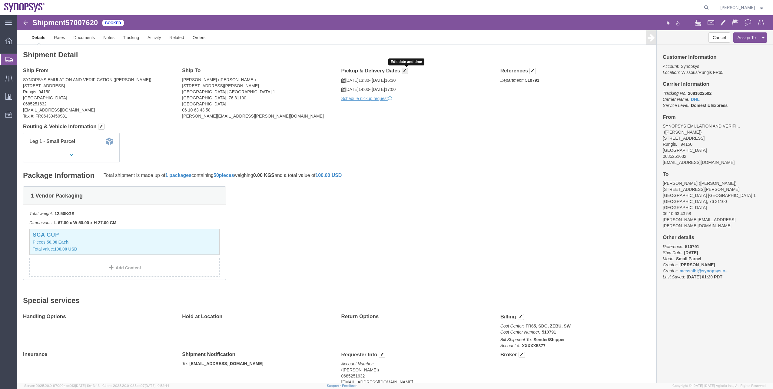
click span "button"
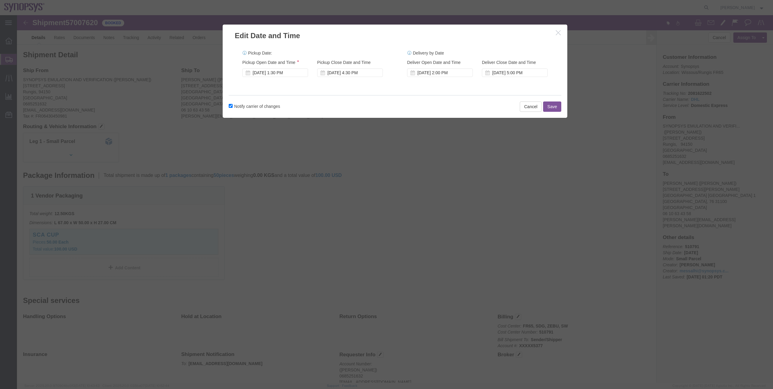
click div "Pickup Start Date Pickup Start Time Pickup Open Date and Time Oct 02 2025 1:30 …"
click div "Oct 02 2025 1:30 PM"
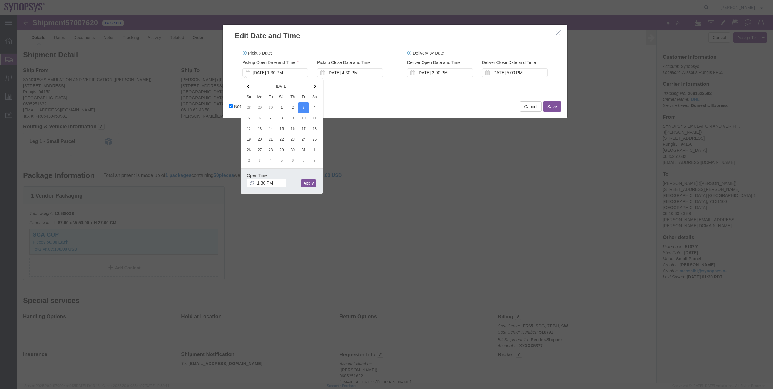
click button "Apply"
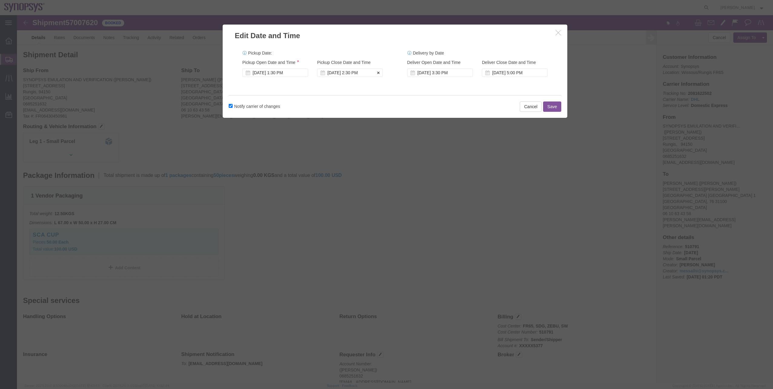
click div "Oct 03 2025 2:30 PM"
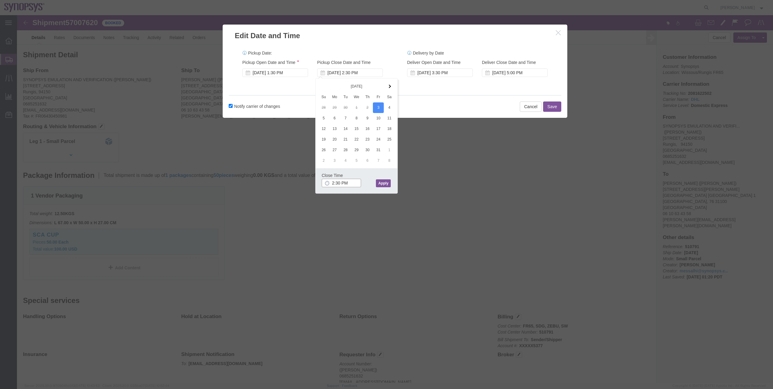
type input "4:30 PM"
click button "Apply"
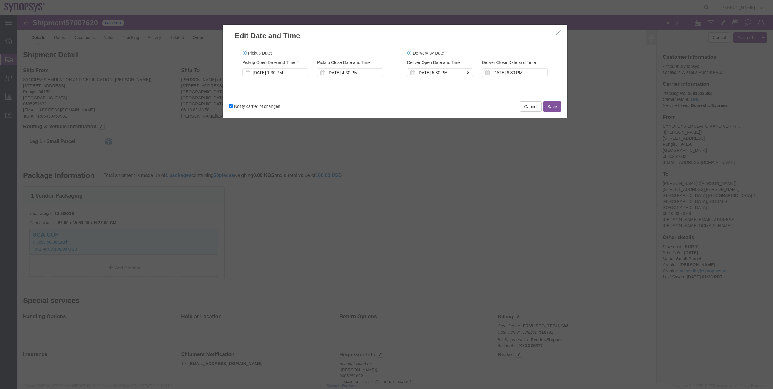
click icon
click button
click button "Save"
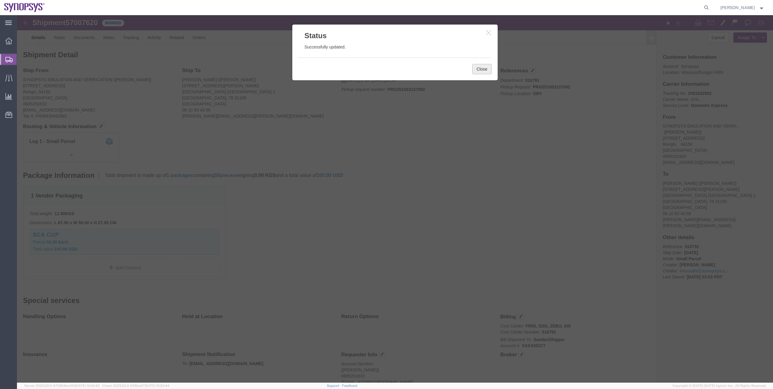
drag, startPoint x: 486, startPoint y: 72, endPoint x: 469, endPoint y: 57, distance: 22.7
click button "Close"
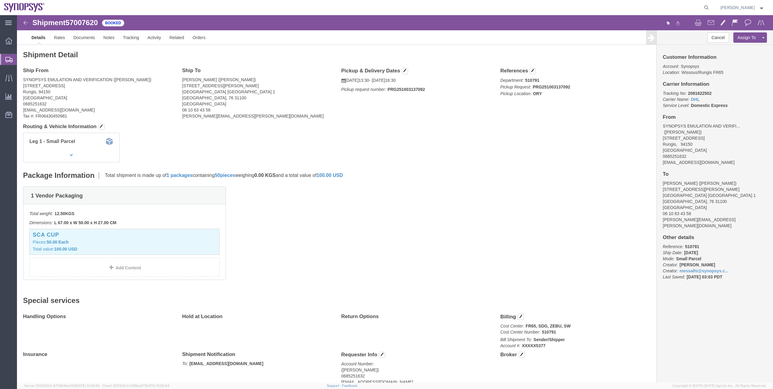
click img
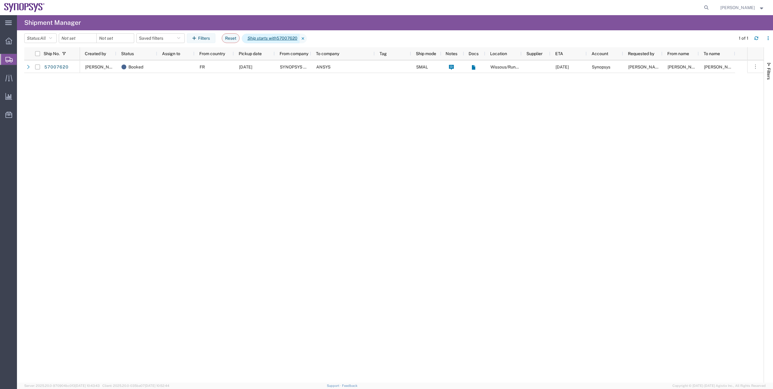
click at [286, 35] on span "Ship starts with 57007620" at bounding box center [271, 39] width 58 height 10
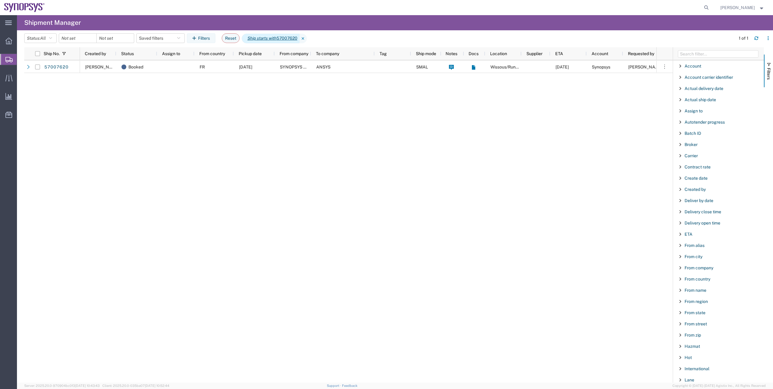
scroll to position [390, 0]
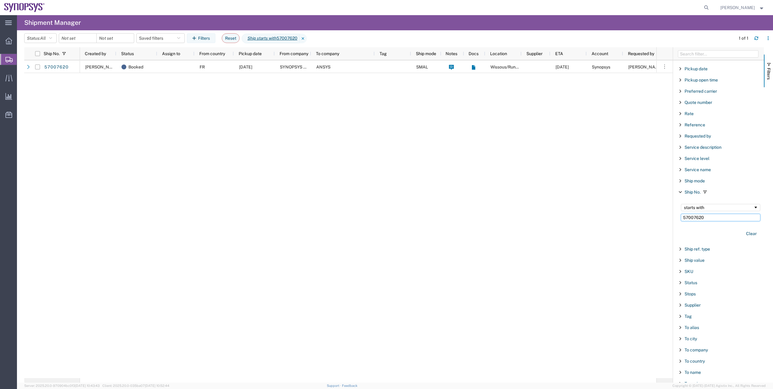
drag, startPoint x: 707, startPoint y: 215, endPoint x: 660, endPoint y: 218, distance: 47.6
click at [660, 218] on div "Ship No. Created by Status Assign to From country Pickup date From company To c…" at bounding box center [398, 214] width 749 height 335
paste input "01"
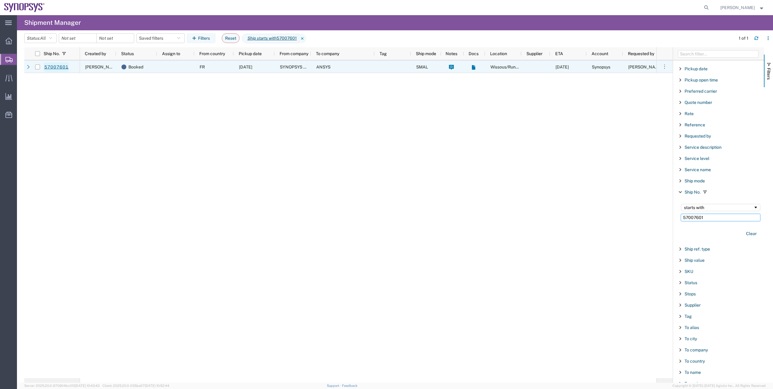
type input "57007601"
click at [51, 67] on link "57007601" at bounding box center [56, 67] width 25 height 10
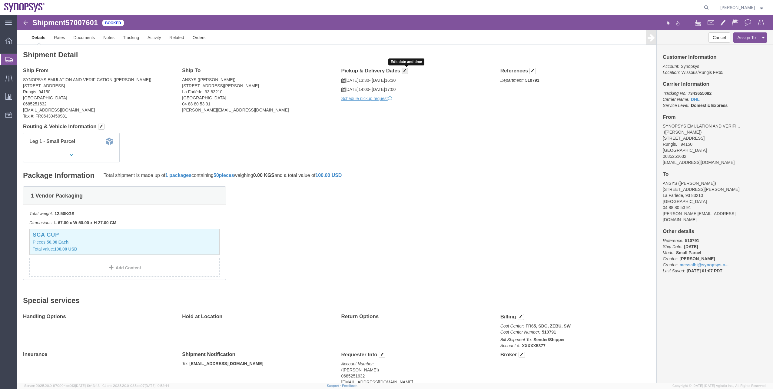
click span "button"
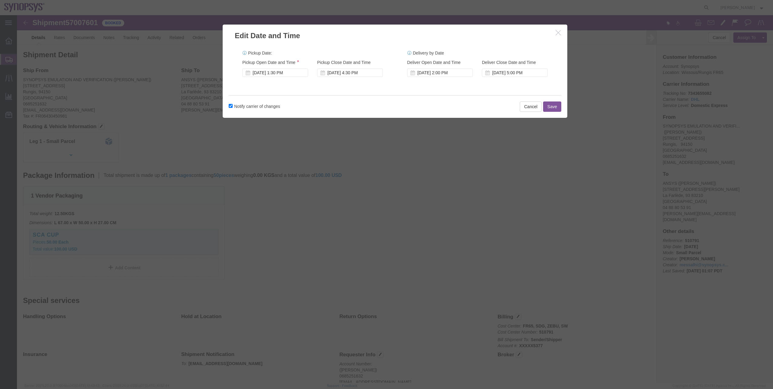
click div "Pickup Start Date Pickup Start Time Pickup Open Date and Time Oct 02 2025 1:30 …"
click div "Oct 02 2025 1:30 PM"
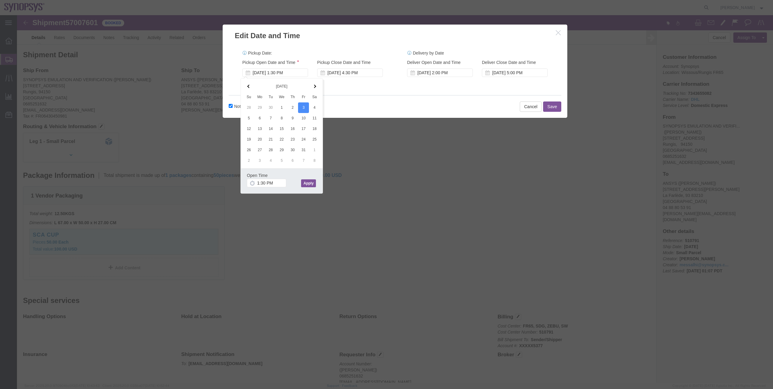
click button "Apply"
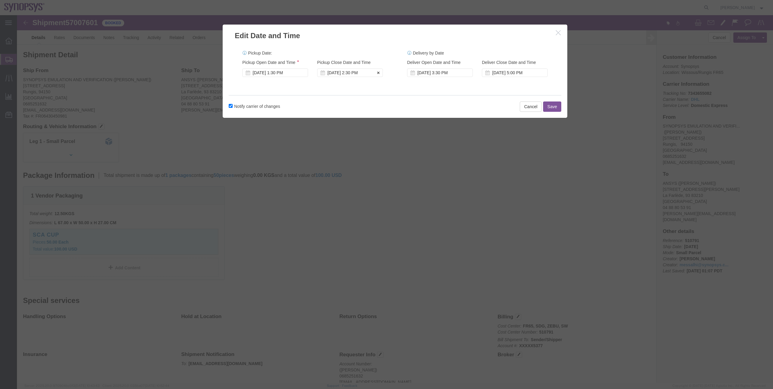
click div "Oct 03 2025 2:30 PM"
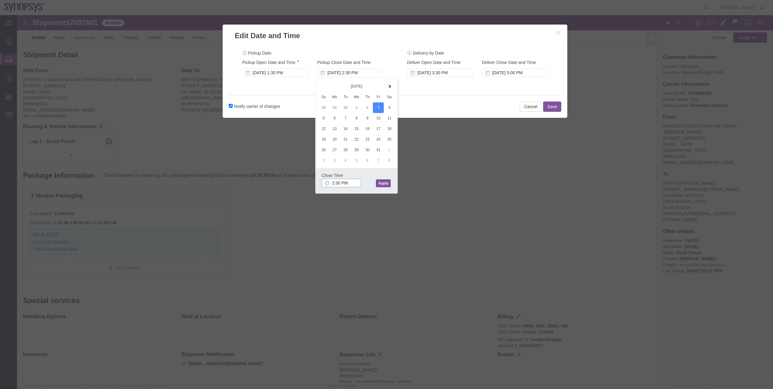
type input "4:30 PM"
click button "Apply"
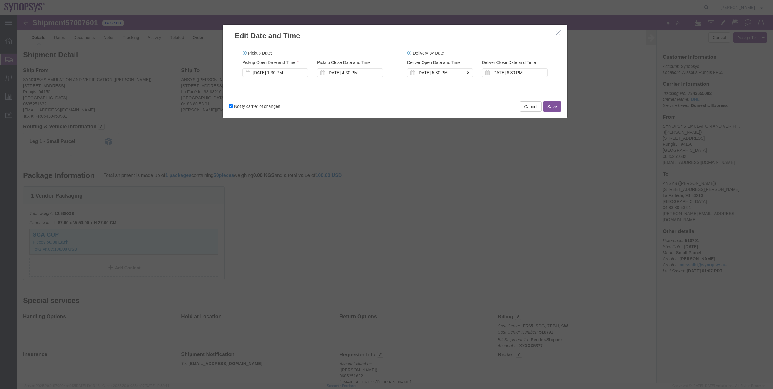
click button
click icon
click button "Save"
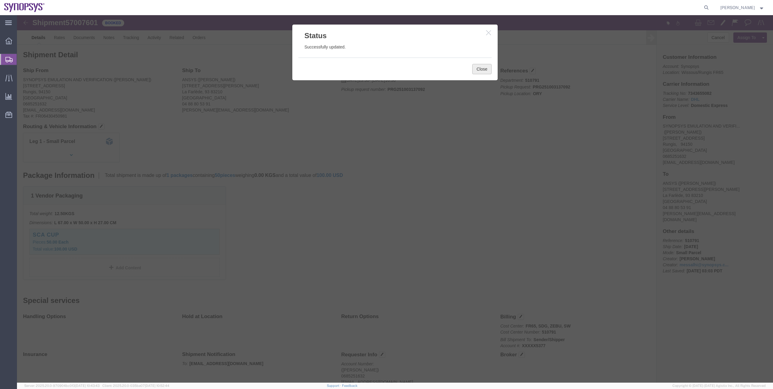
click button "Close"
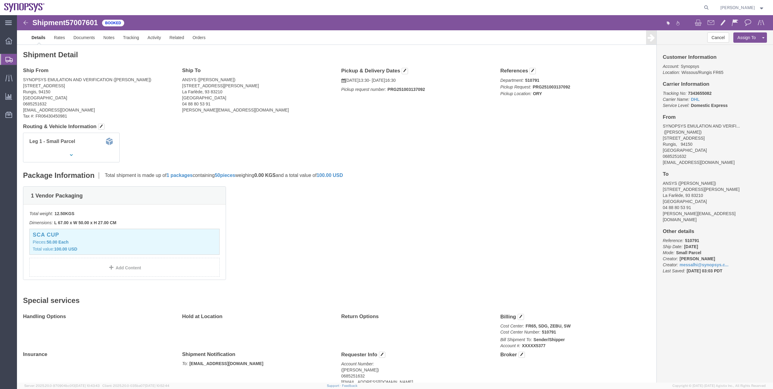
click div "Shipment 57007601 Booked"
click img
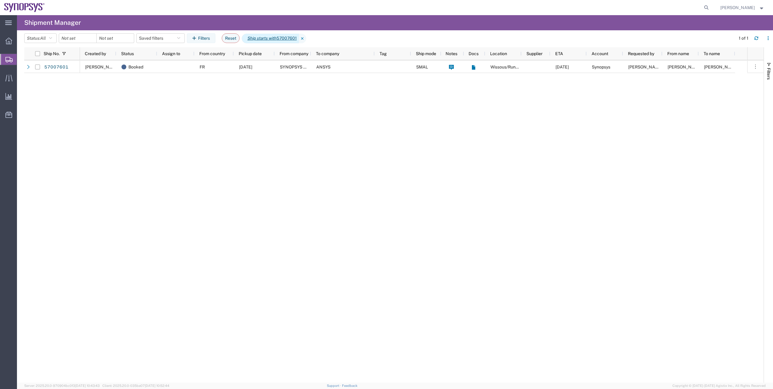
click at [266, 40] on icon "Ship starts with" at bounding box center [261, 38] width 29 height 6
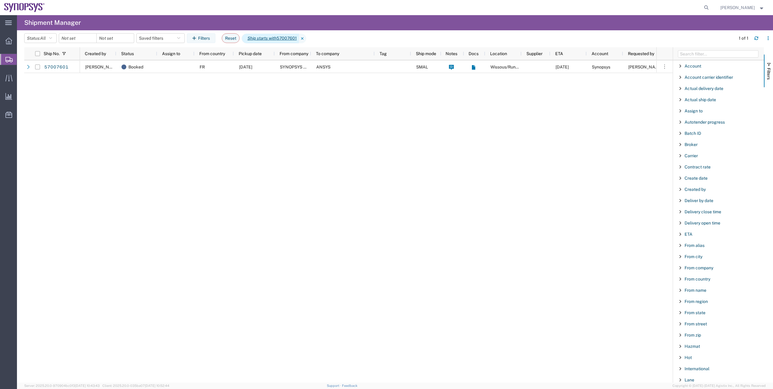
scroll to position [390, 0]
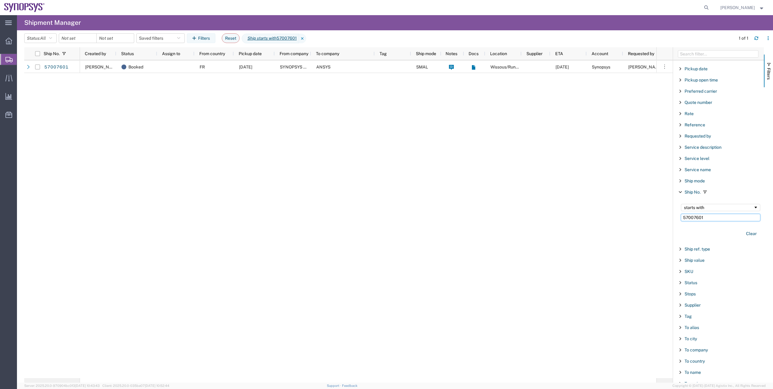
drag, startPoint x: 721, startPoint y: 214, endPoint x: 639, endPoint y: 214, distance: 82.1
click at [639, 214] on div "Ship No. Created by Status Assign to From country Pickup date From company To c…" at bounding box center [398, 214] width 749 height 335
paste input "6994855"
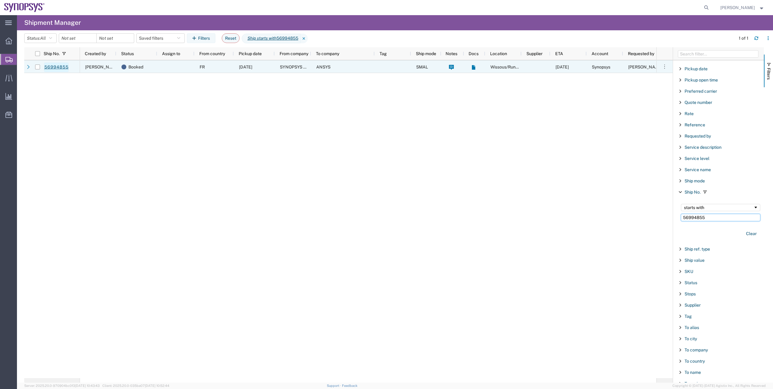
type input "56994855"
click at [51, 65] on link "56994855" at bounding box center [56, 67] width 25 height 10
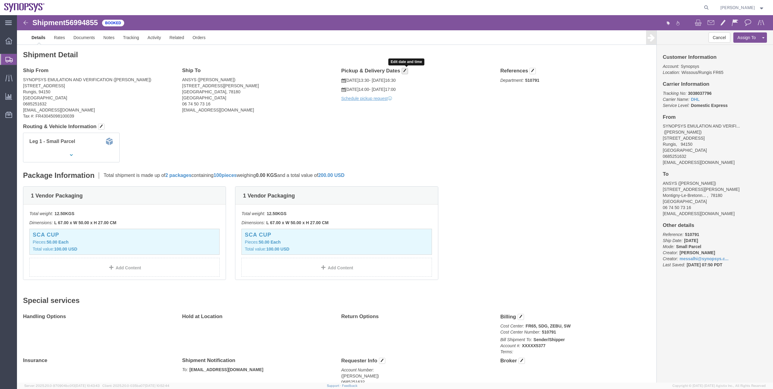
click span "button"
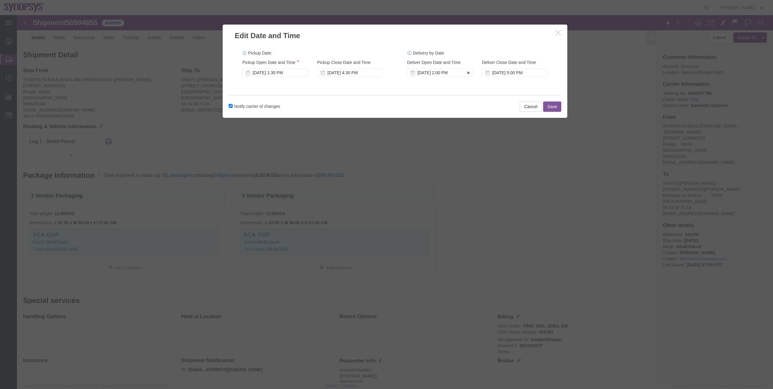
click icon
click div "Oct 02 2025 1:30 PM"
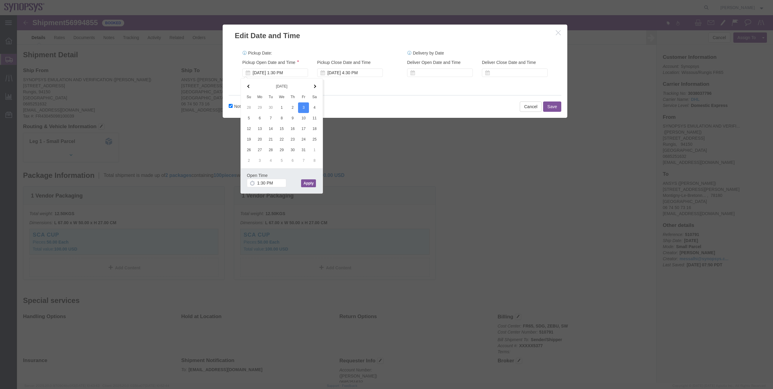
click button "Apply"
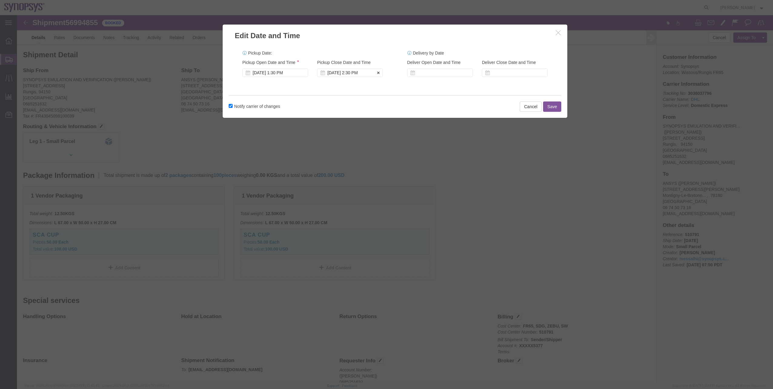
click div "Oct 03 2025 2:30 PM"
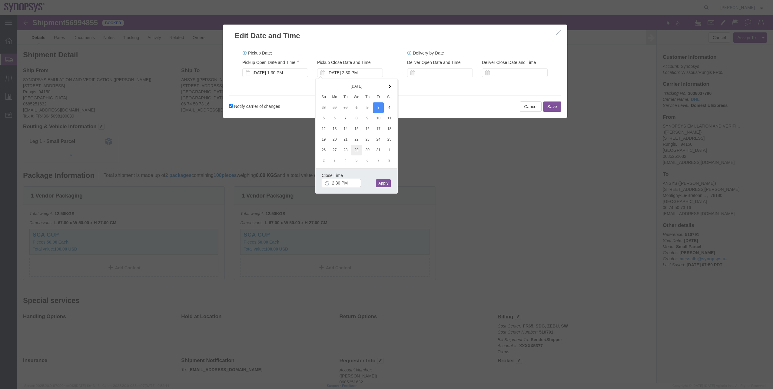
type input "4:30 PM"
click button "Apply"
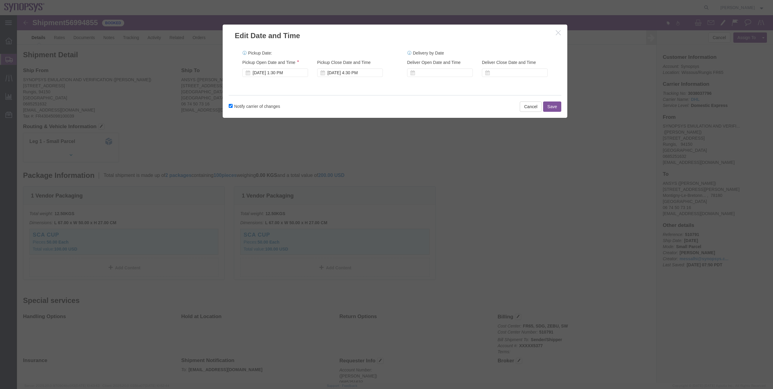
click button "Save"
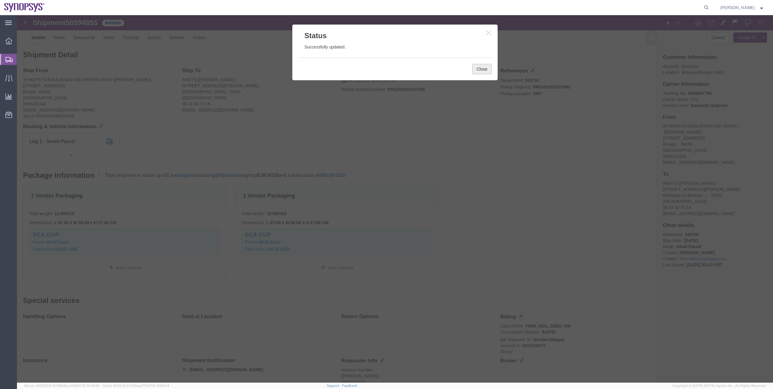
click button "Close"
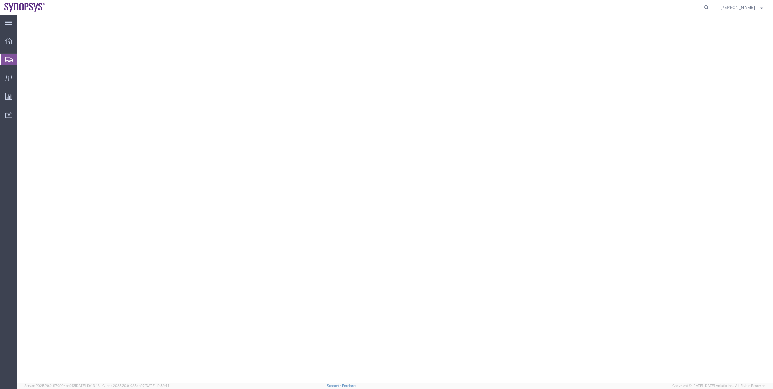
select select "YRPK"
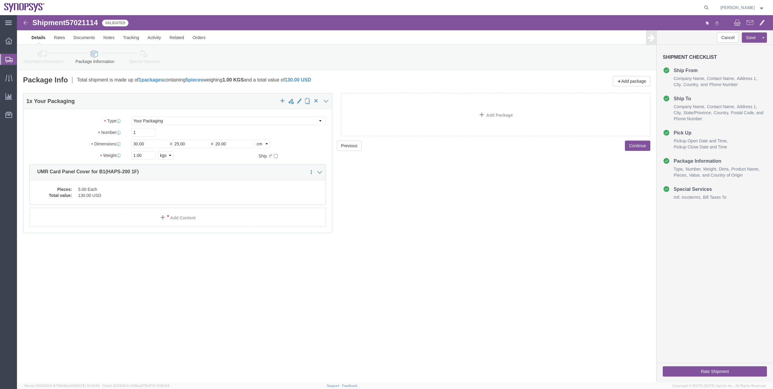
click at [0, 0] on span "Shipment Manager" at bounding box center [0, 0] width 0 height 0
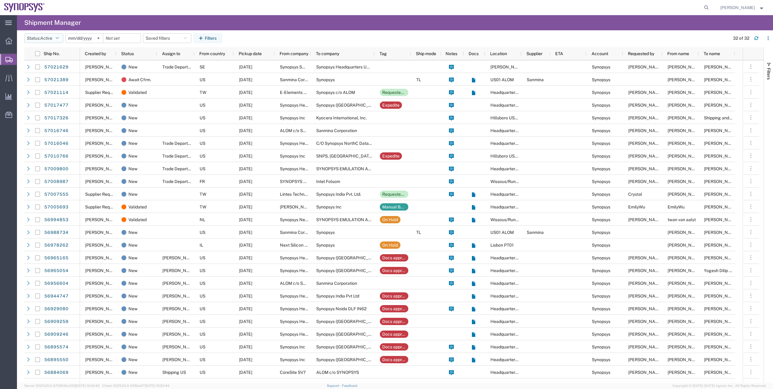
click at [43, 37] on span "Active" at bounding box center [46, 38] width 12 height 5
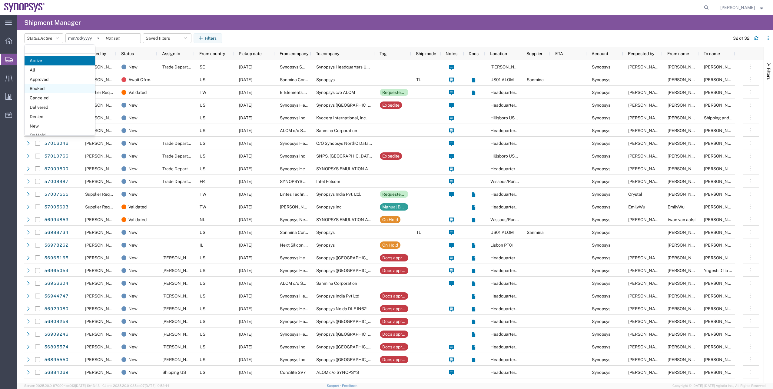
click at [55, 85] on span "Booked" at bounding box center [60, 88] width 71 height 9
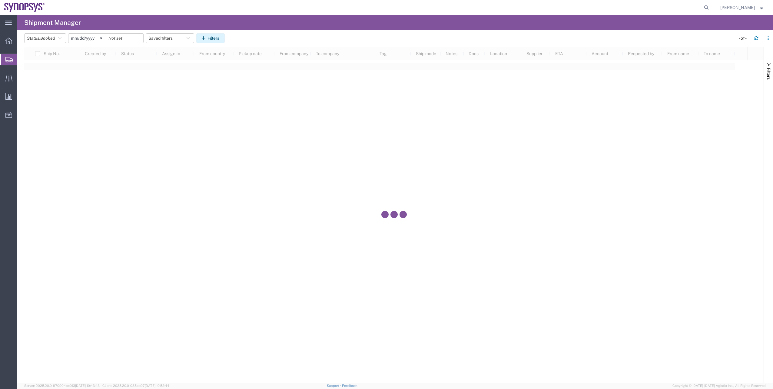
click at [206, 35] on button "Filters" at bounding box center [210, 38] width 28 height 10
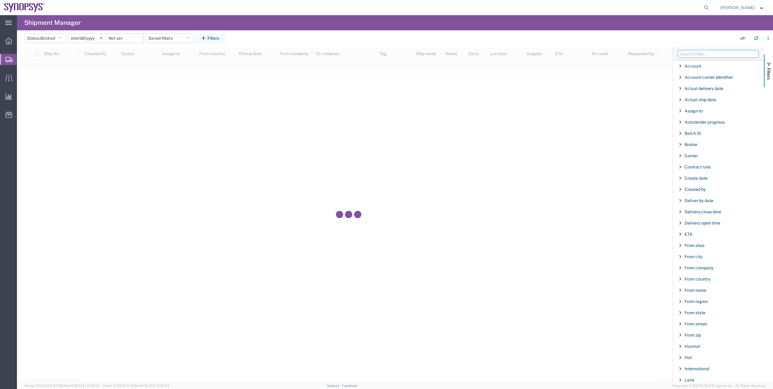
click at [743, 53] on input "Filter Columns Input" at bounding box center [718, 53] width 81 height 7
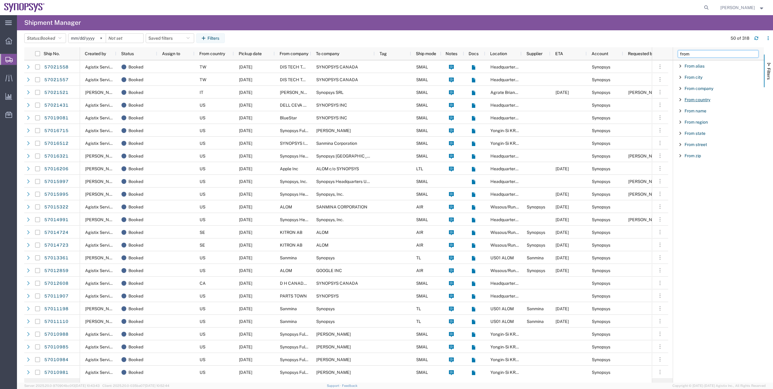
type input "from"
click at [709, 101] on span "From country" at bounding box center [698, 99] width 26 height 5
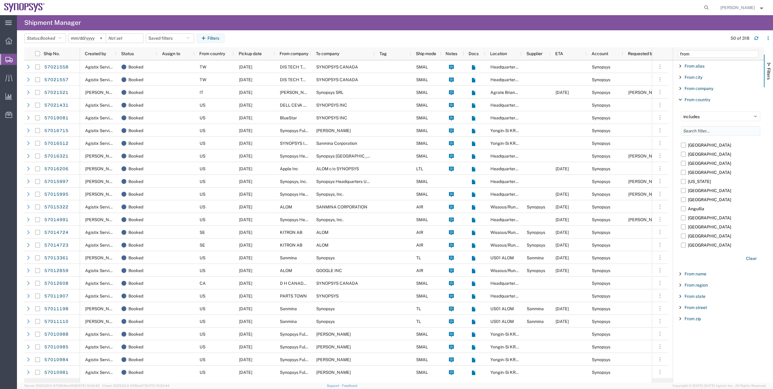
click at [699, 130] on input "Filter List 9 Filters" at bounding box center [720, 131] width 79 height 10
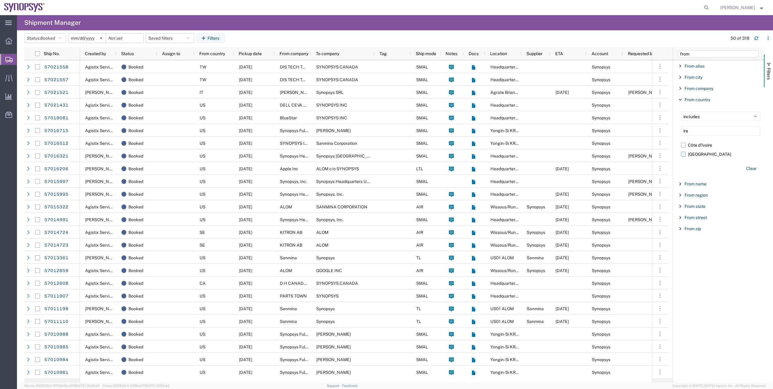
type input "ire"
click at [694, 154] on label "[GEOGRAPHIC_DATA]" at bounding box center [720, 154] width 79 height 9
click at [0, 0] on input "[GEOGRAPHIC_DATA]" at bounding box center [0, 0] width 0 height 0
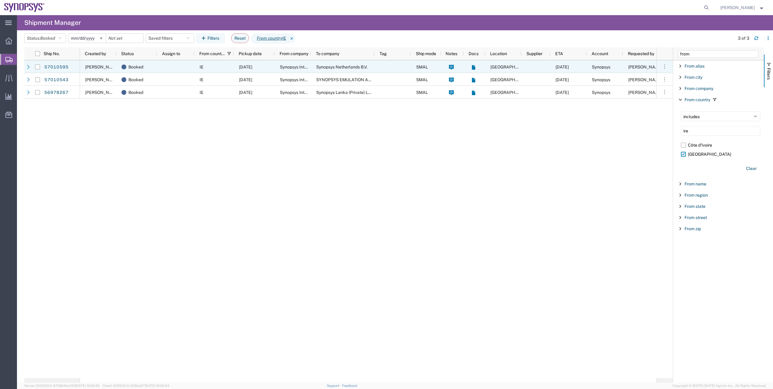
click at [28, 67] on icon at bounding box center [28, 67] width 4 height 4
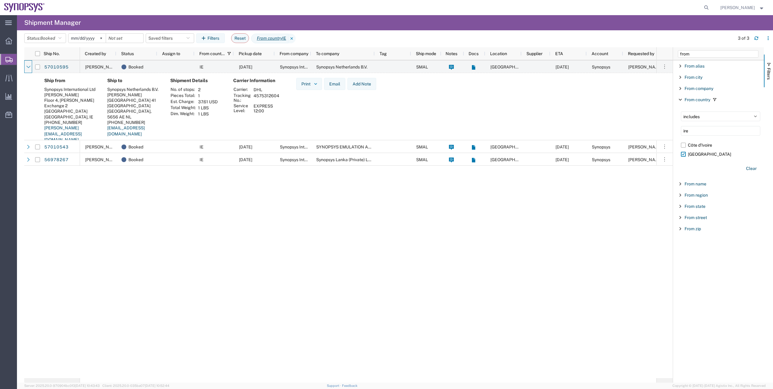
click at [25, 131] on div "Ship from Synopsys International Ltd [PERSON_NAME] Floor [STREET_ADDRESS][PERSO…" at bounding box center [348, 112] width 649 height 79
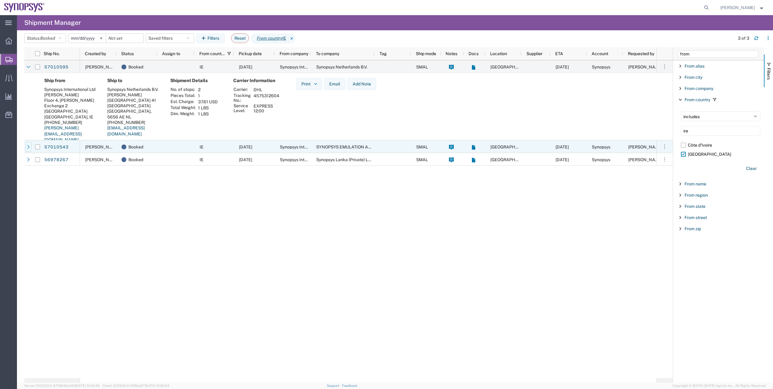
click at [30, 144] on div at bounding box center [28, 147] width 6 height 10
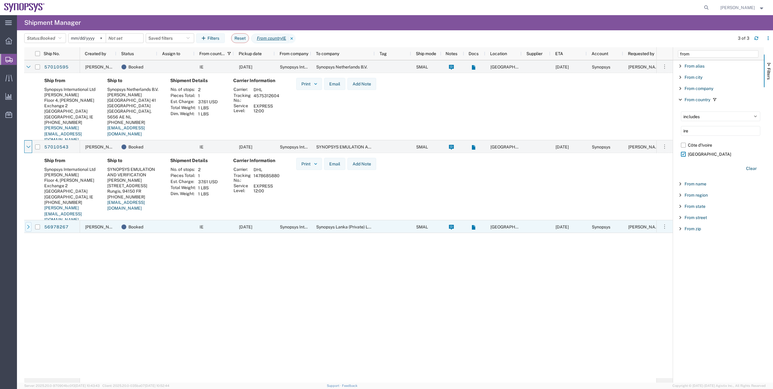
click at [28, 226] on icon at bounding box center [28, 227] width 4 height 4
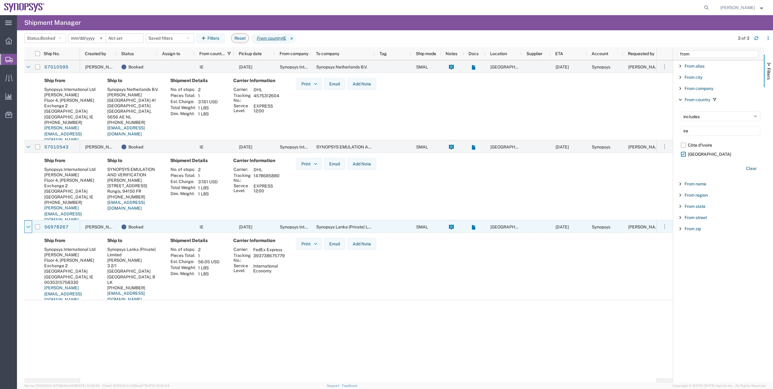
click at [28, 226] on icon at bounding box center [28, 227] width 4 height 4
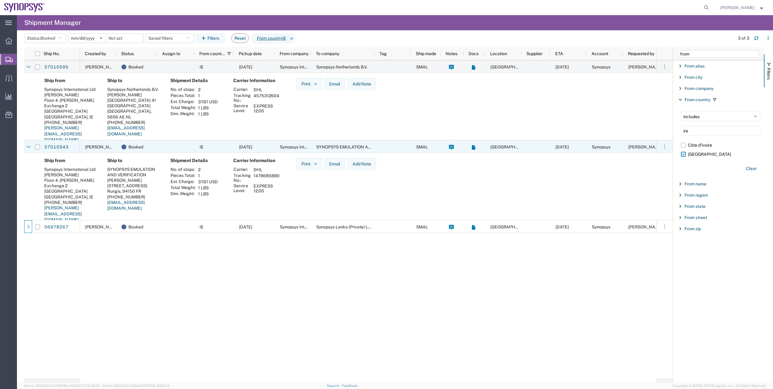
click at [25, 148] on div at bounding box center [28, 146] width 8 height 13
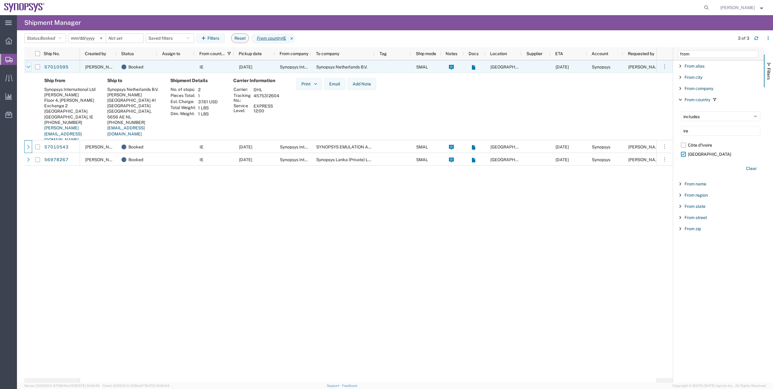
click at [30, 66] on icon at bounding box center [28, 67] width 4 height 2
